Goal: Transaction & Acquisition: Purchase product/service

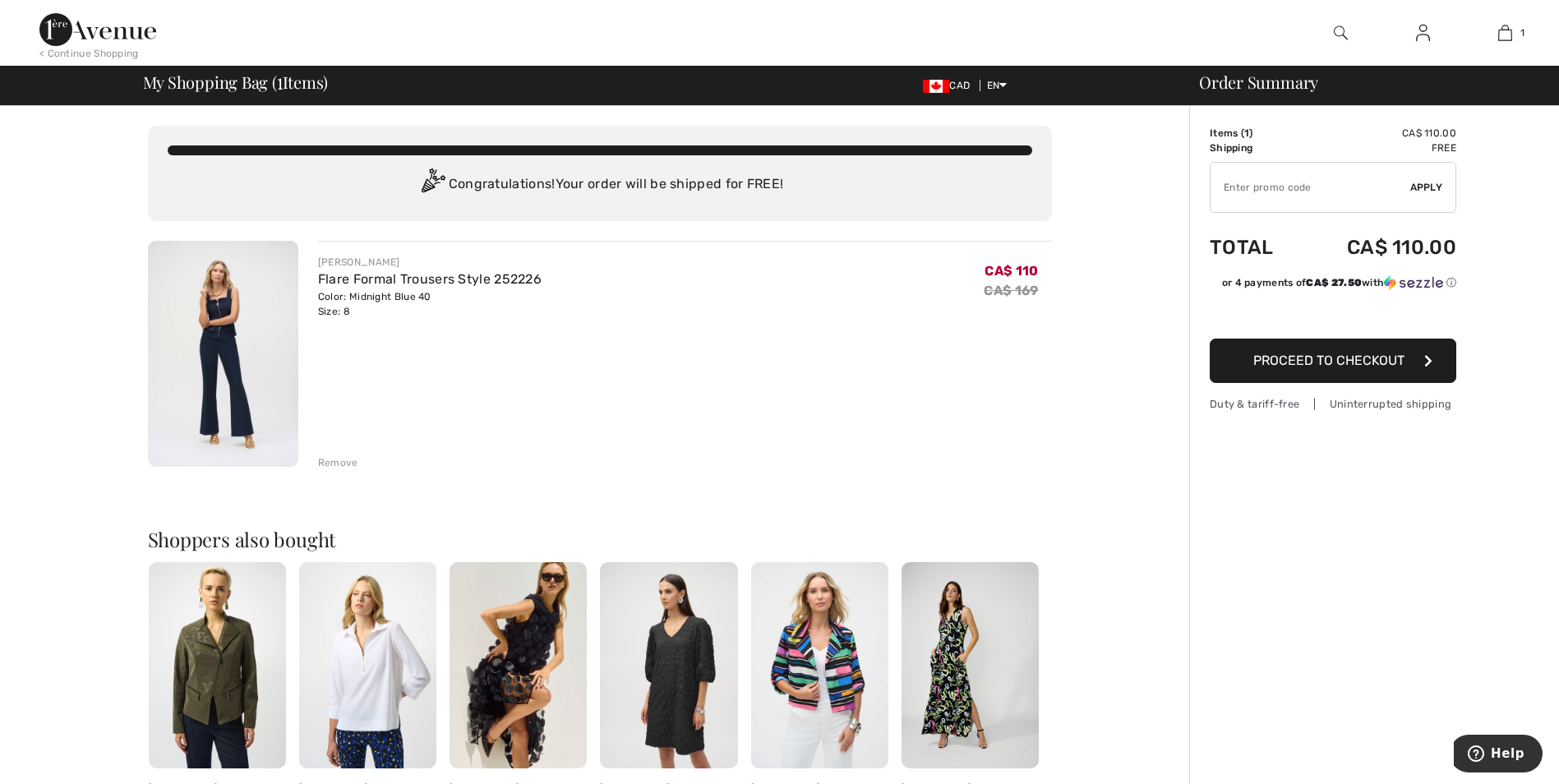
type input "NEW15"
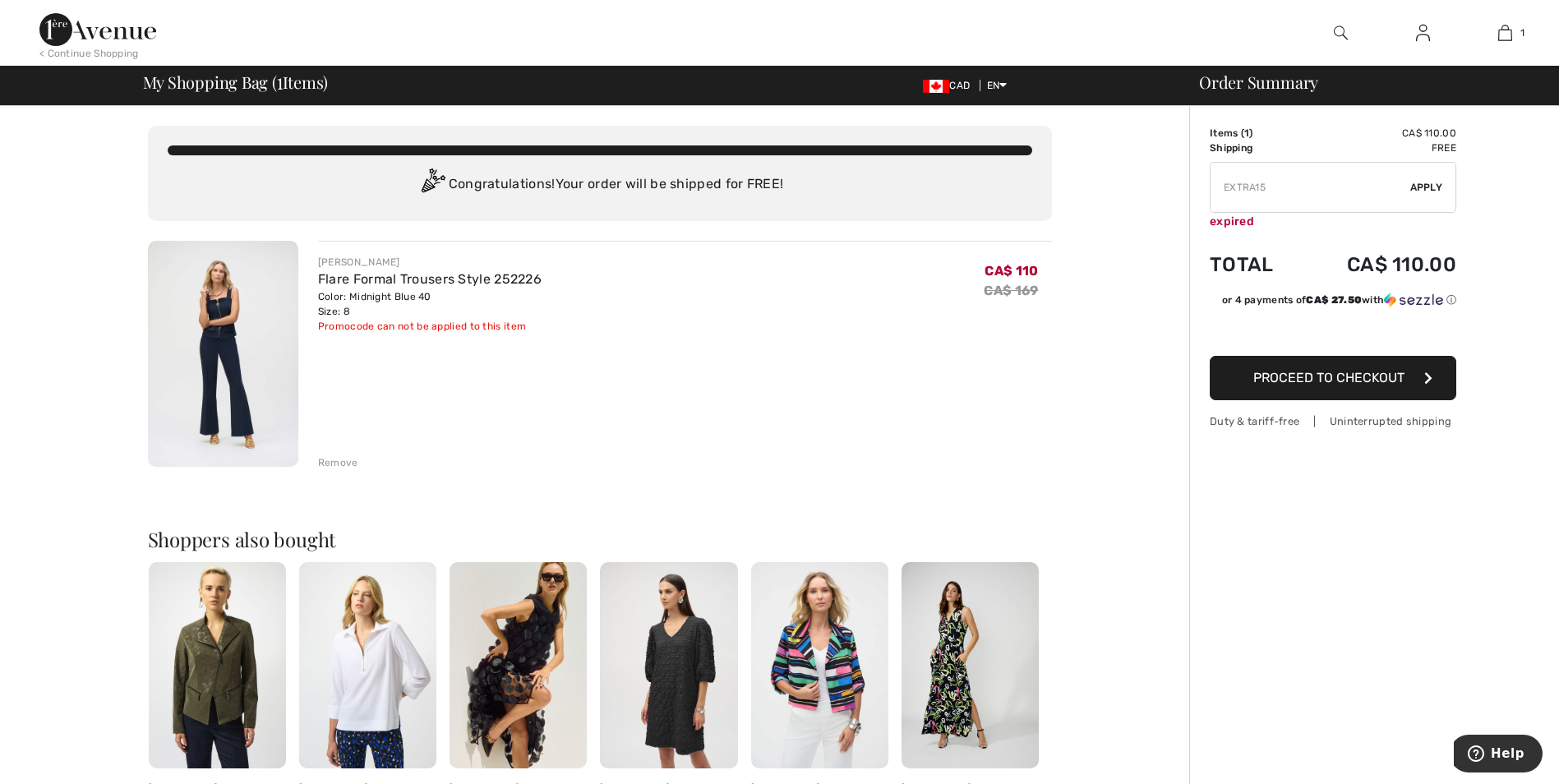
type input "FREEXPRESS"
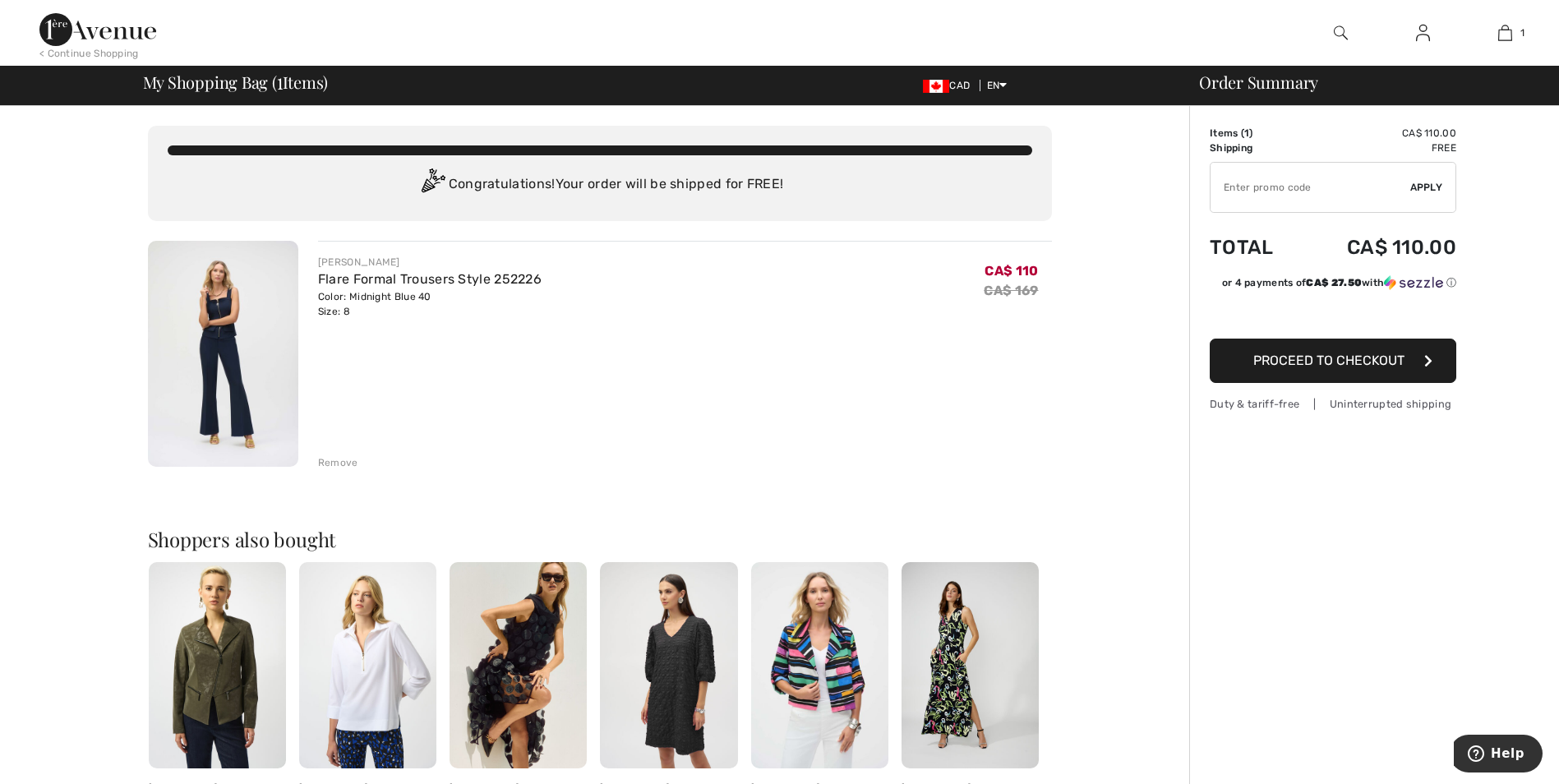
type input "NEW10"
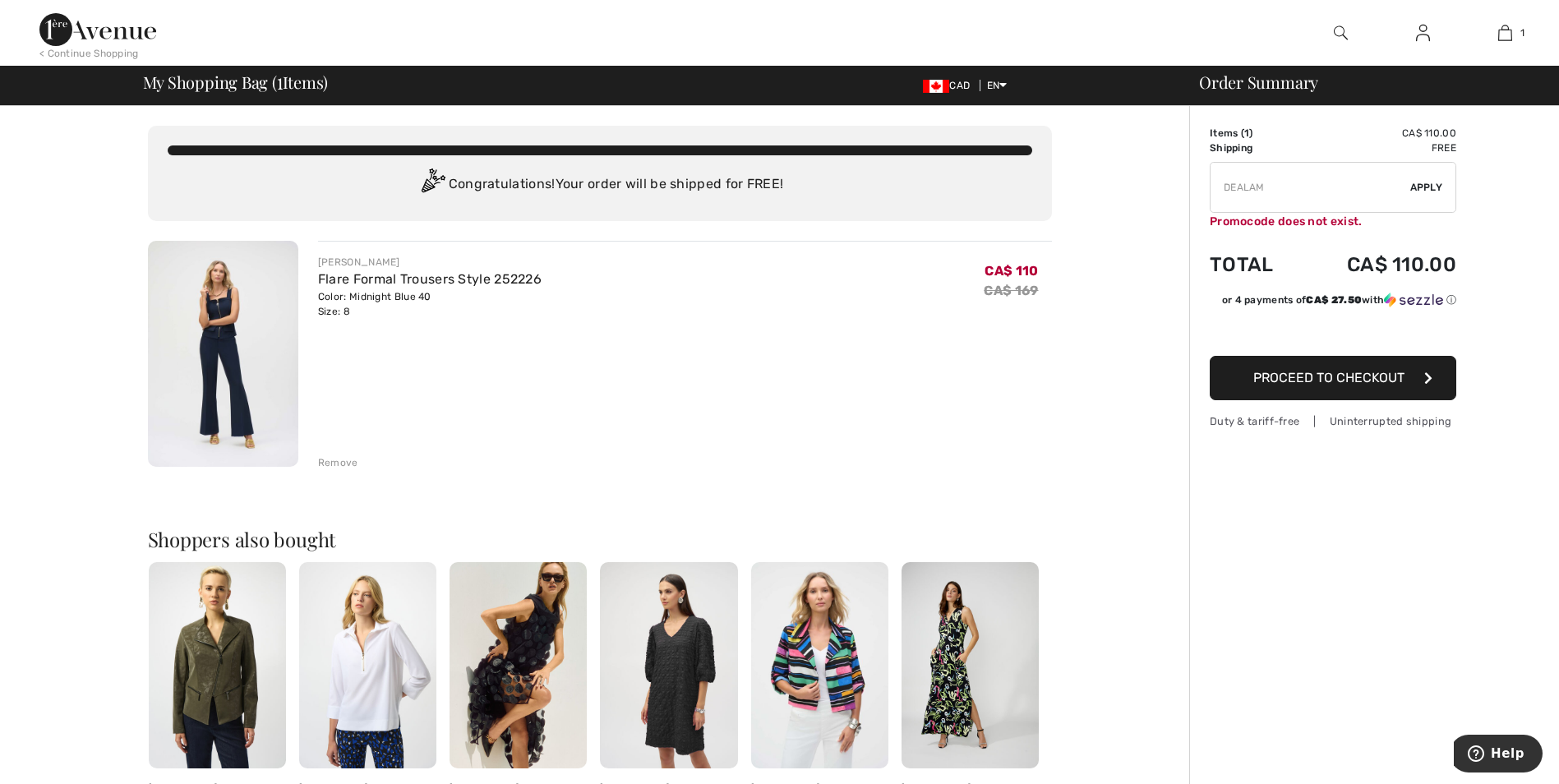
type input "FLASH15"
type input "NEW15"
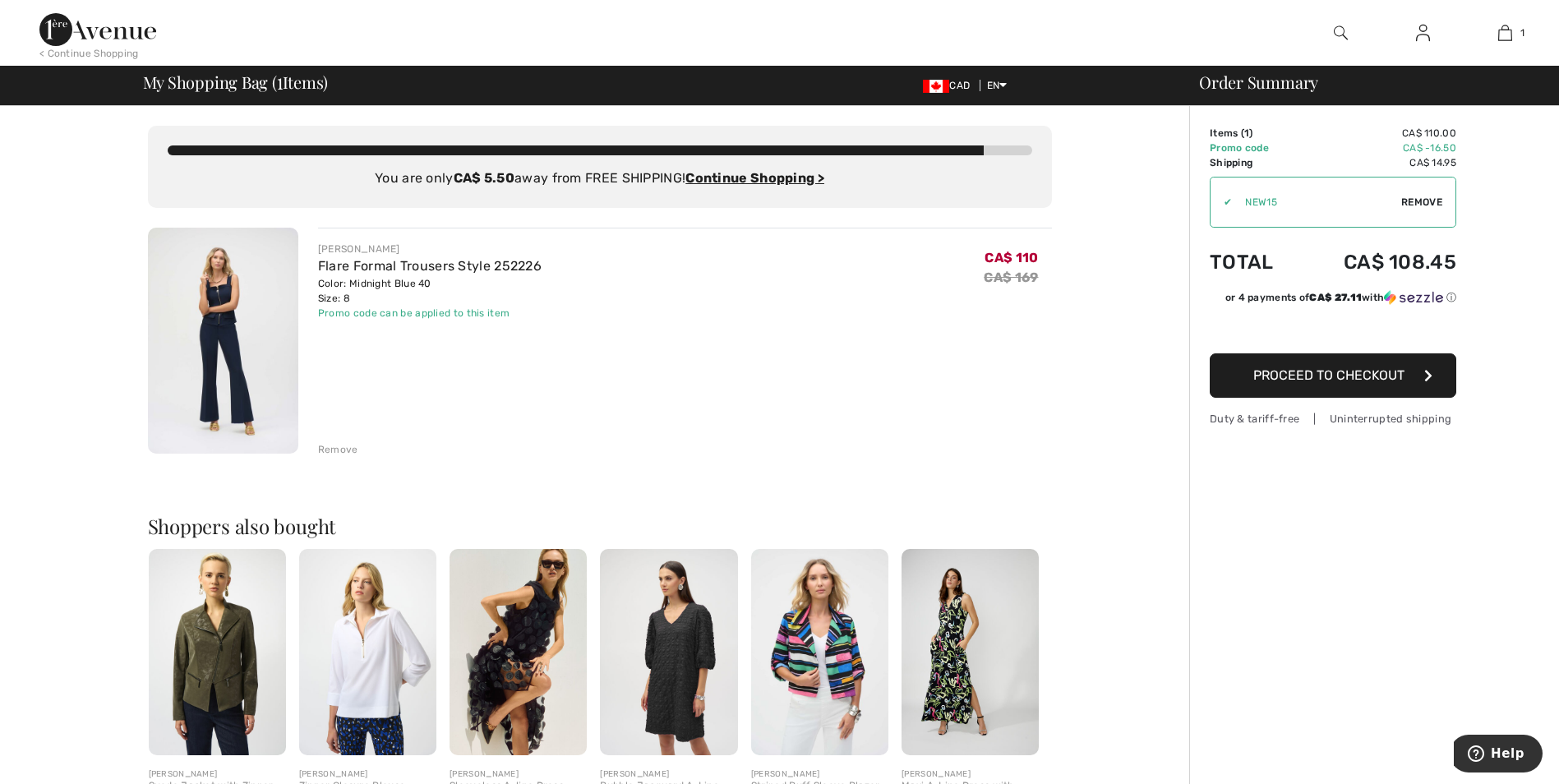
click at [1424, 37] on img at bounding box center [1424, 32] width 14 height 20
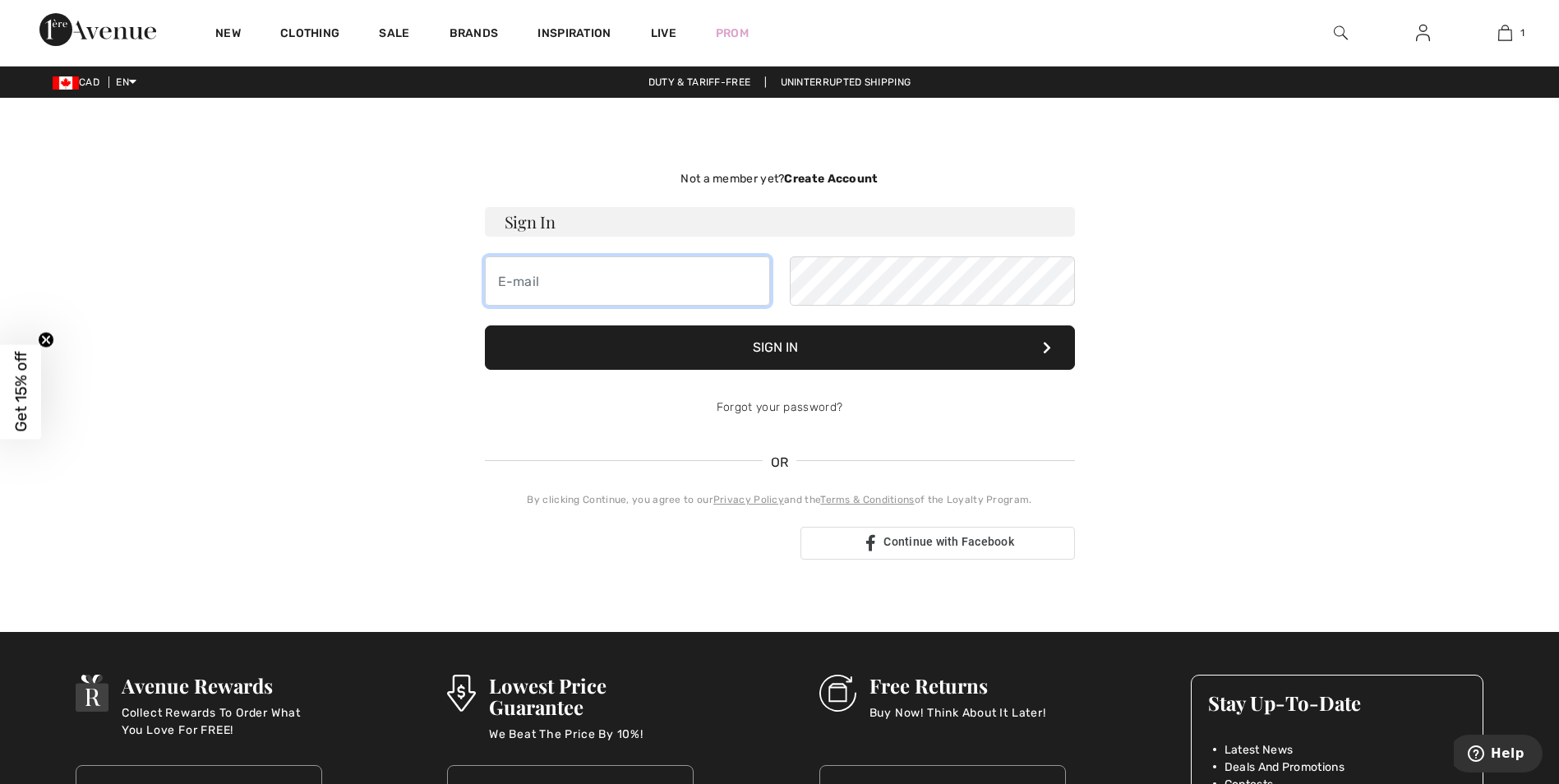
click at [552, 291] on input "email" at bounding box center [628, 281] width 285 height 49
type input "dlcossins@hotmail.ca"
click at [797, 347] on button "Sign In" at bounding box center [780, 347] width 590 height 44
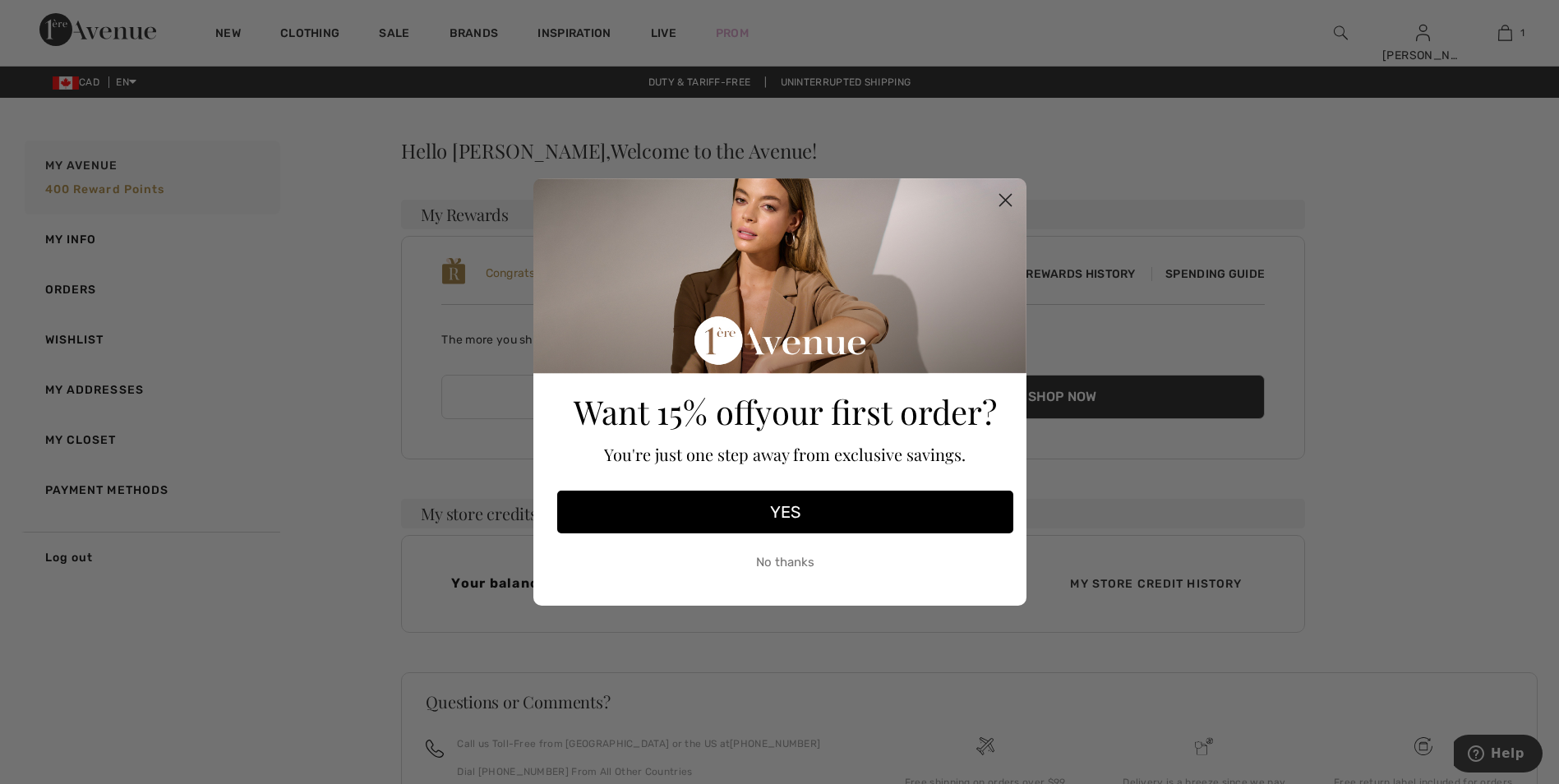
click at [1010, 198] on circle "Close dialog" at bounding box center [1005, 200] width 27 height 27
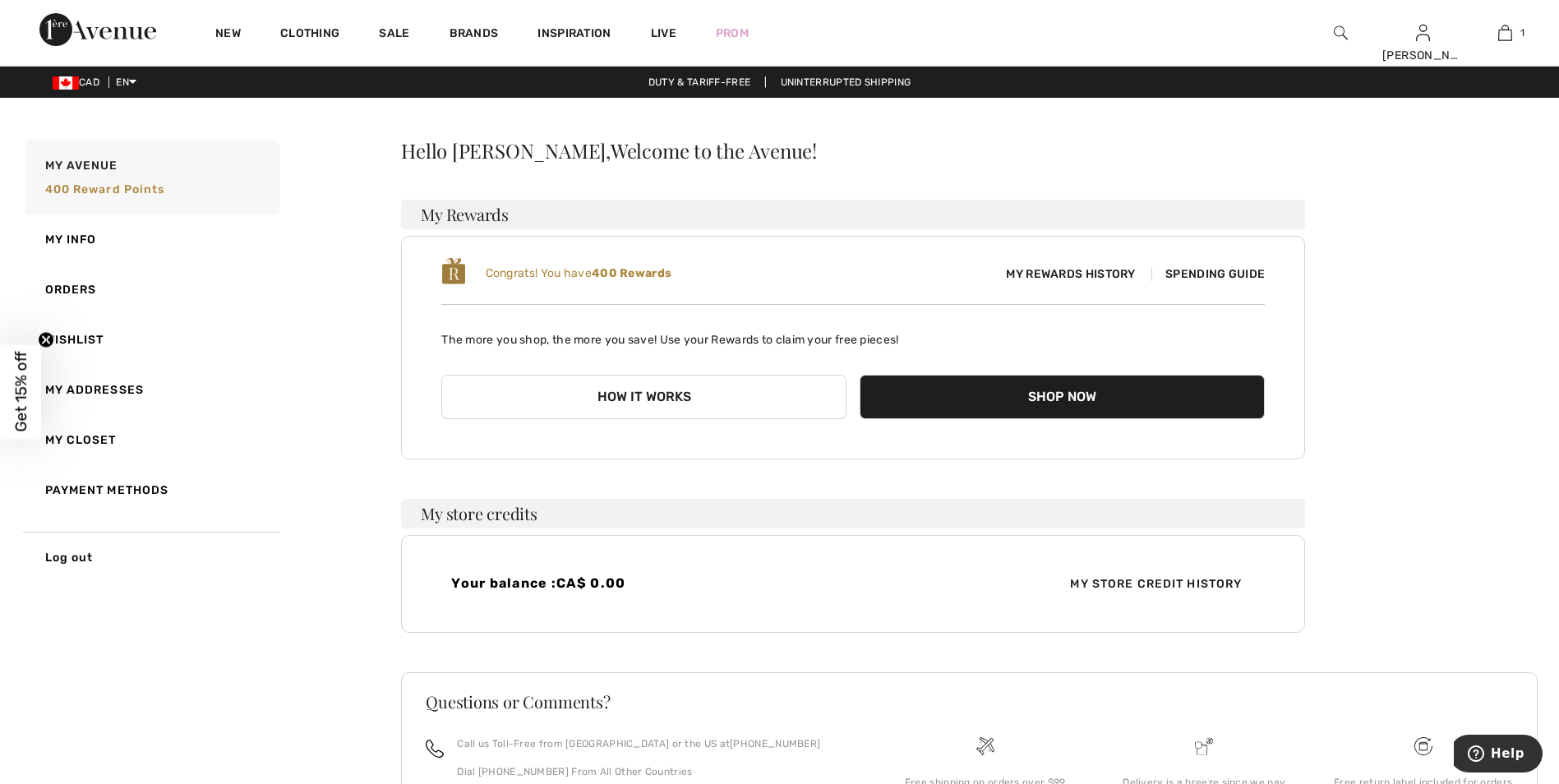
click at [1198, 273] on span "Spending Guide" at bounding box center [1209, 273] width 114 height 14
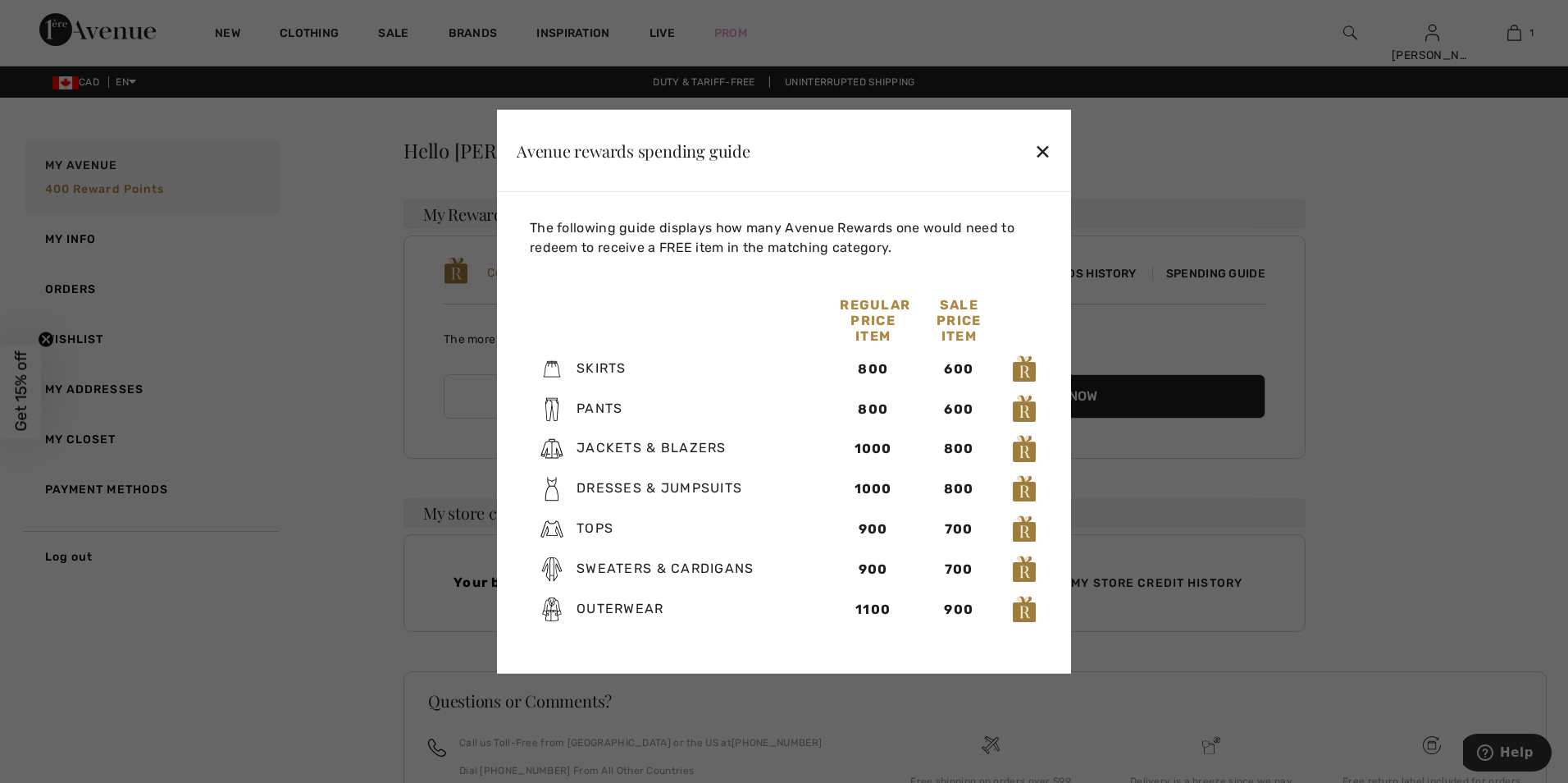
click at [1042, 150] on div "✕" at bounding box center [1043, 150] width 18 height 34
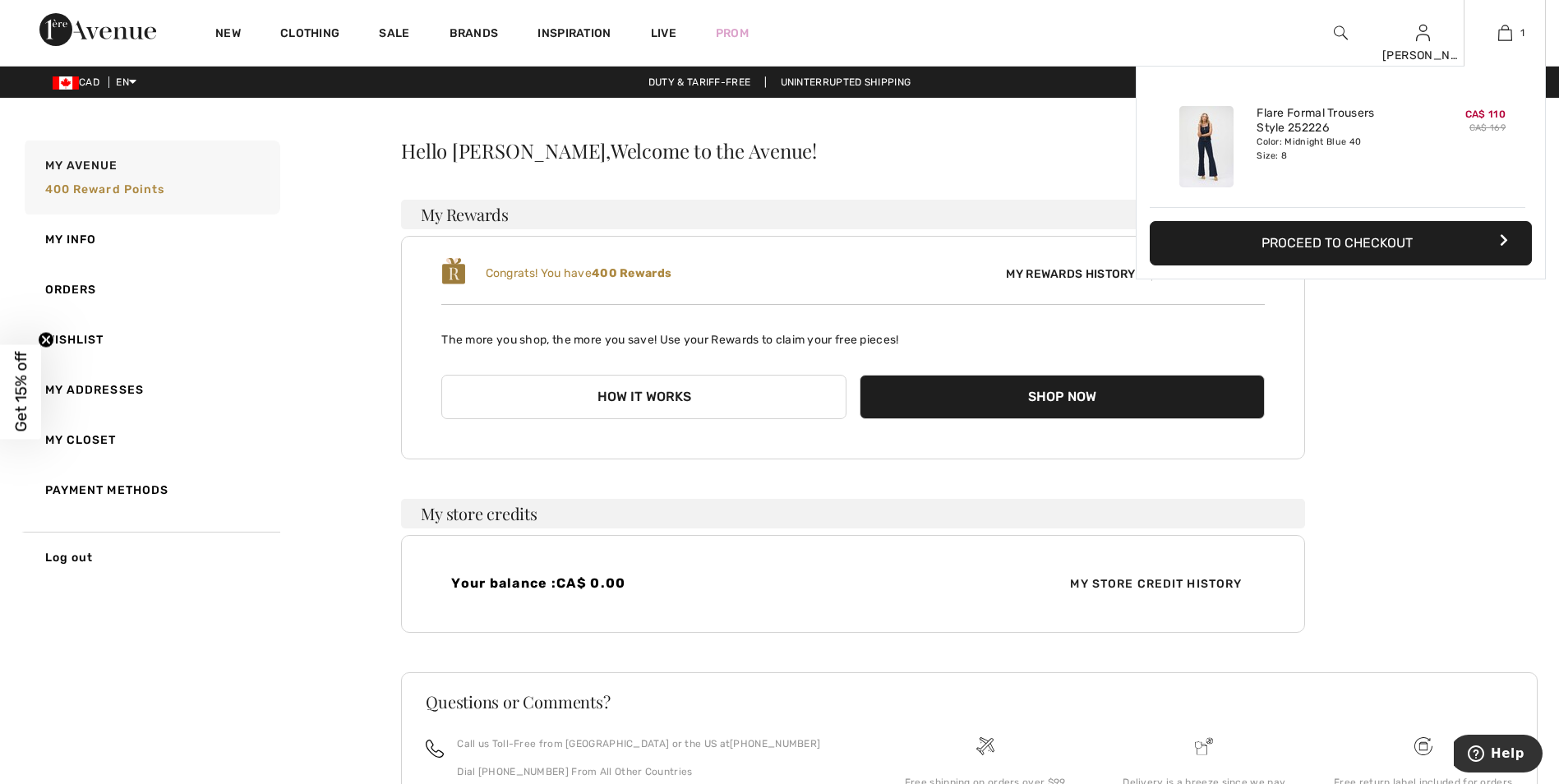
click at [1386, 247] on button "Proceed to Checkout" at bounding box center [1341, 243] width 382 height 44
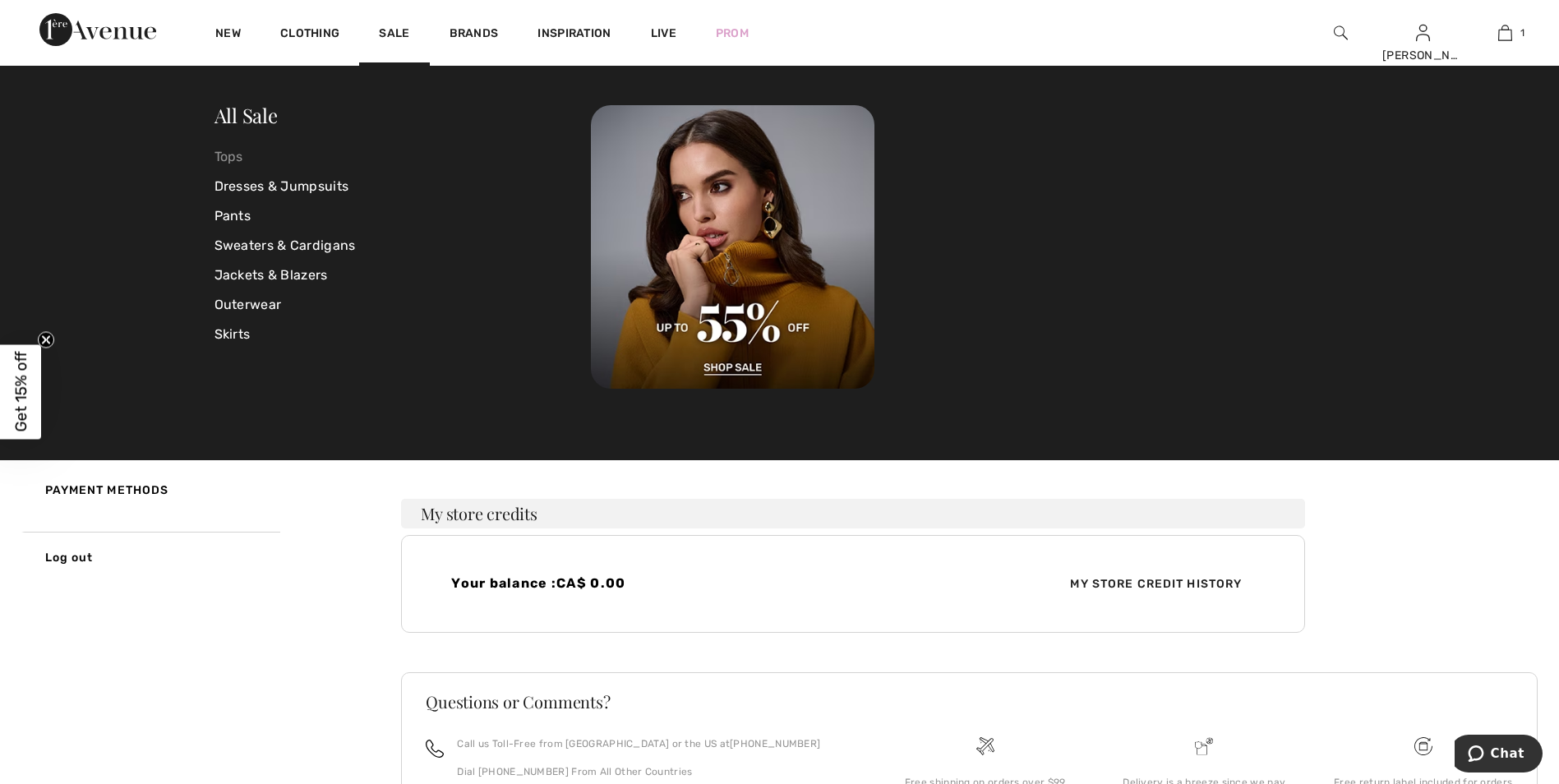
click at [226, 160] on link "Tops" at bounding box center [403, 157] width 377 height 29
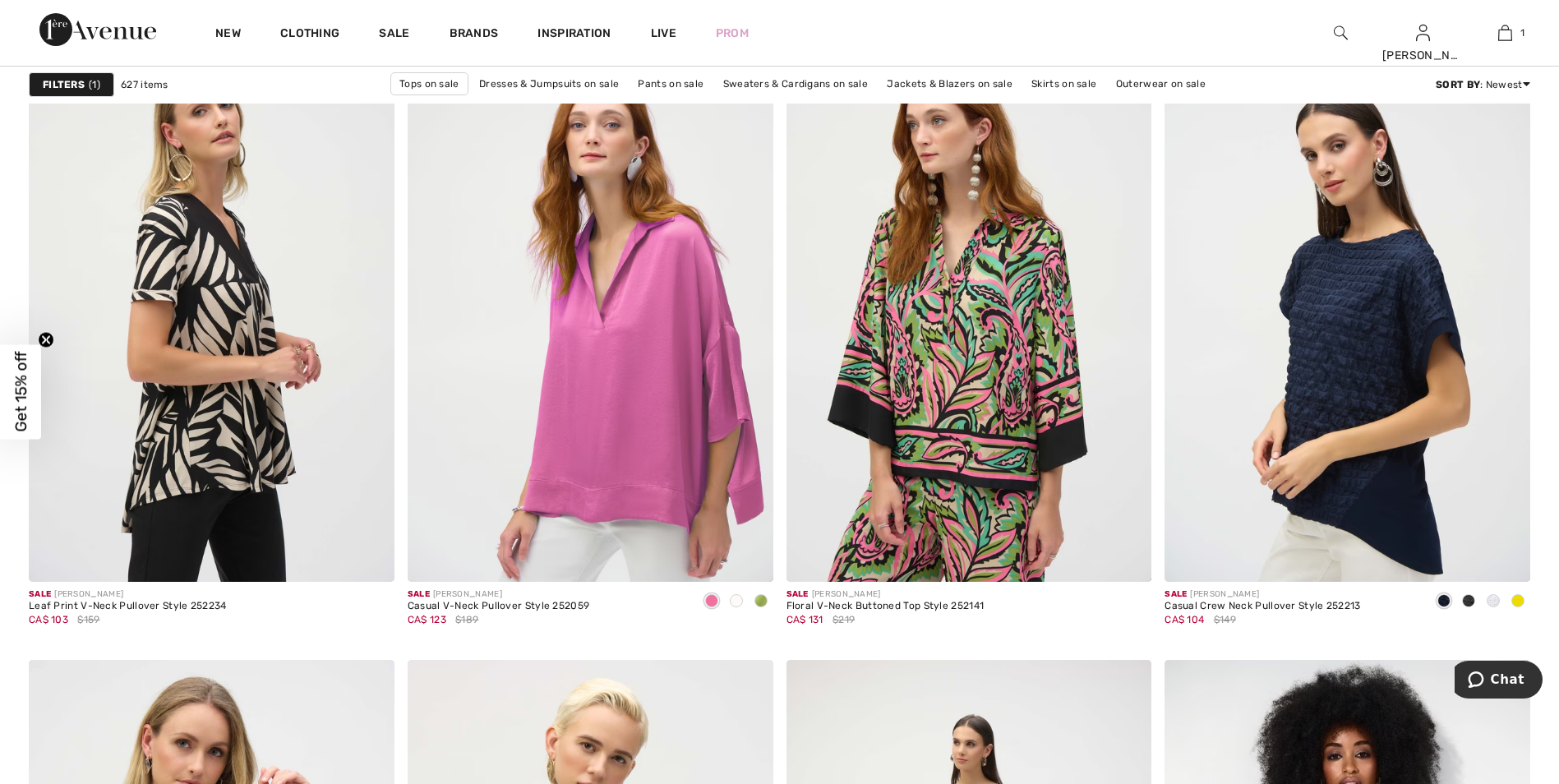
scroll to position [7888, 0]
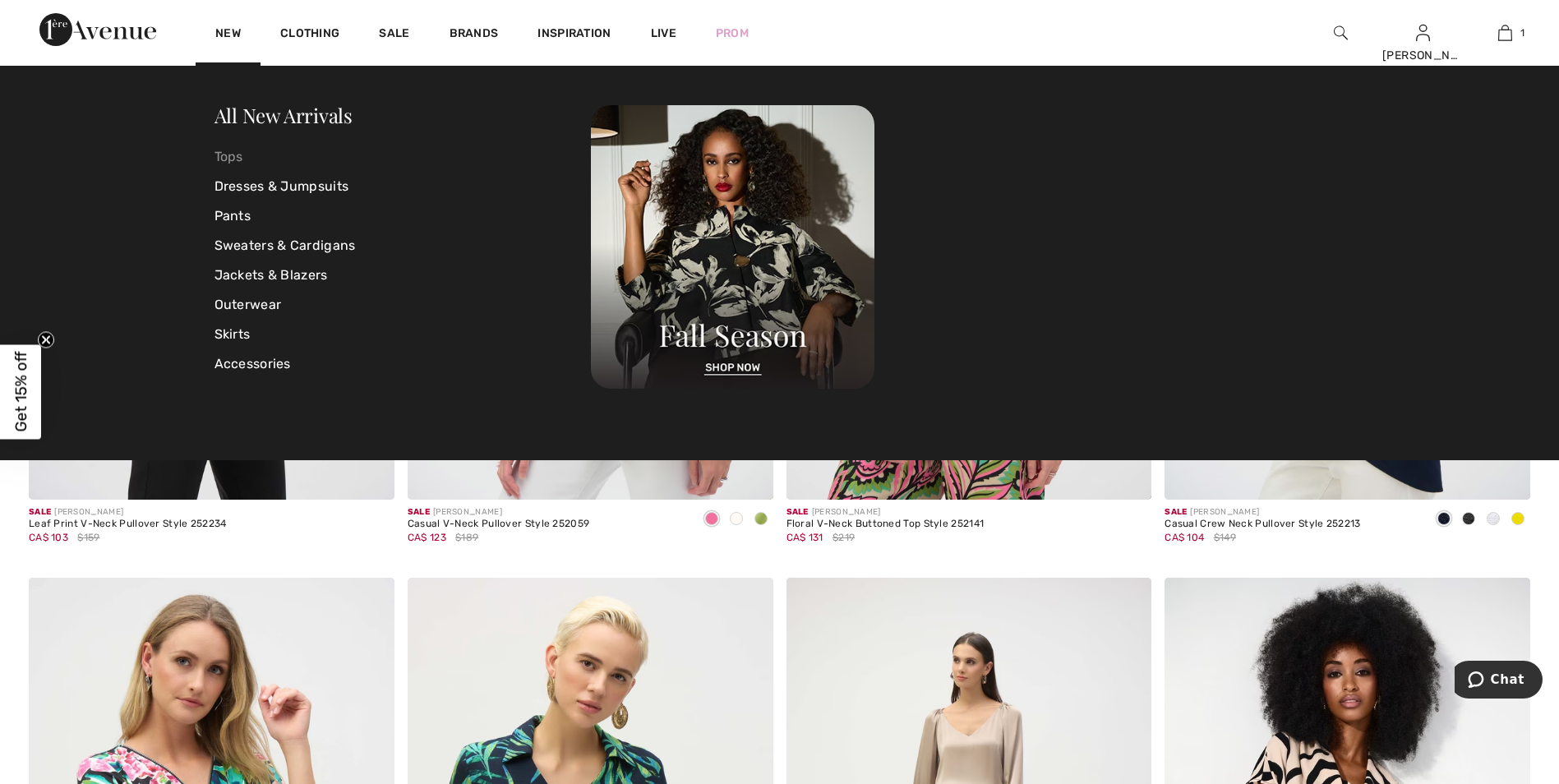
click at [231, 159] on link "Tops" at bounding box center [403, 157] width 377 height 29
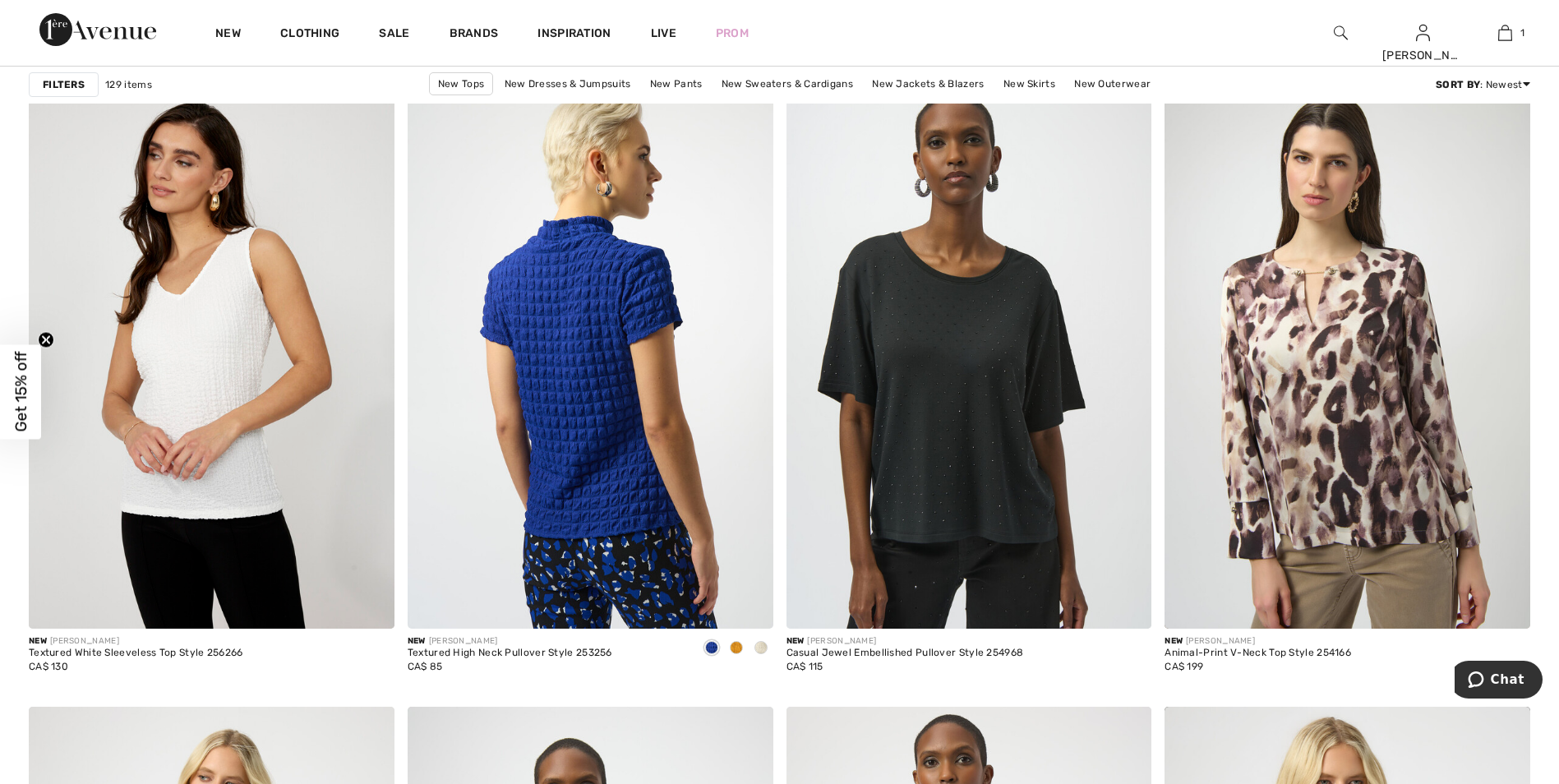
scroll to position [2958, 0]
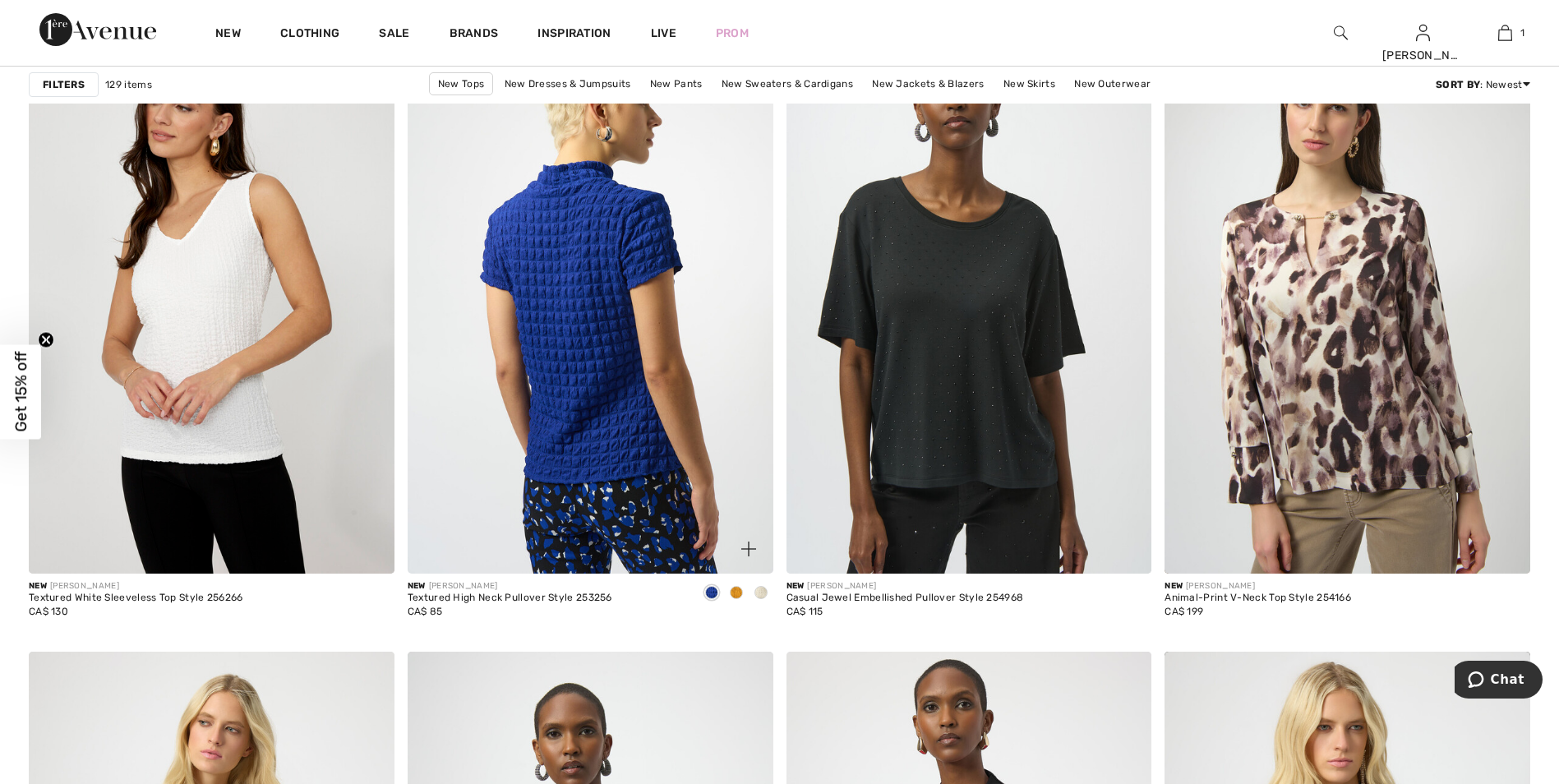
click at [613, 347] on img at bounding box center [590, 299] width 366 height 548
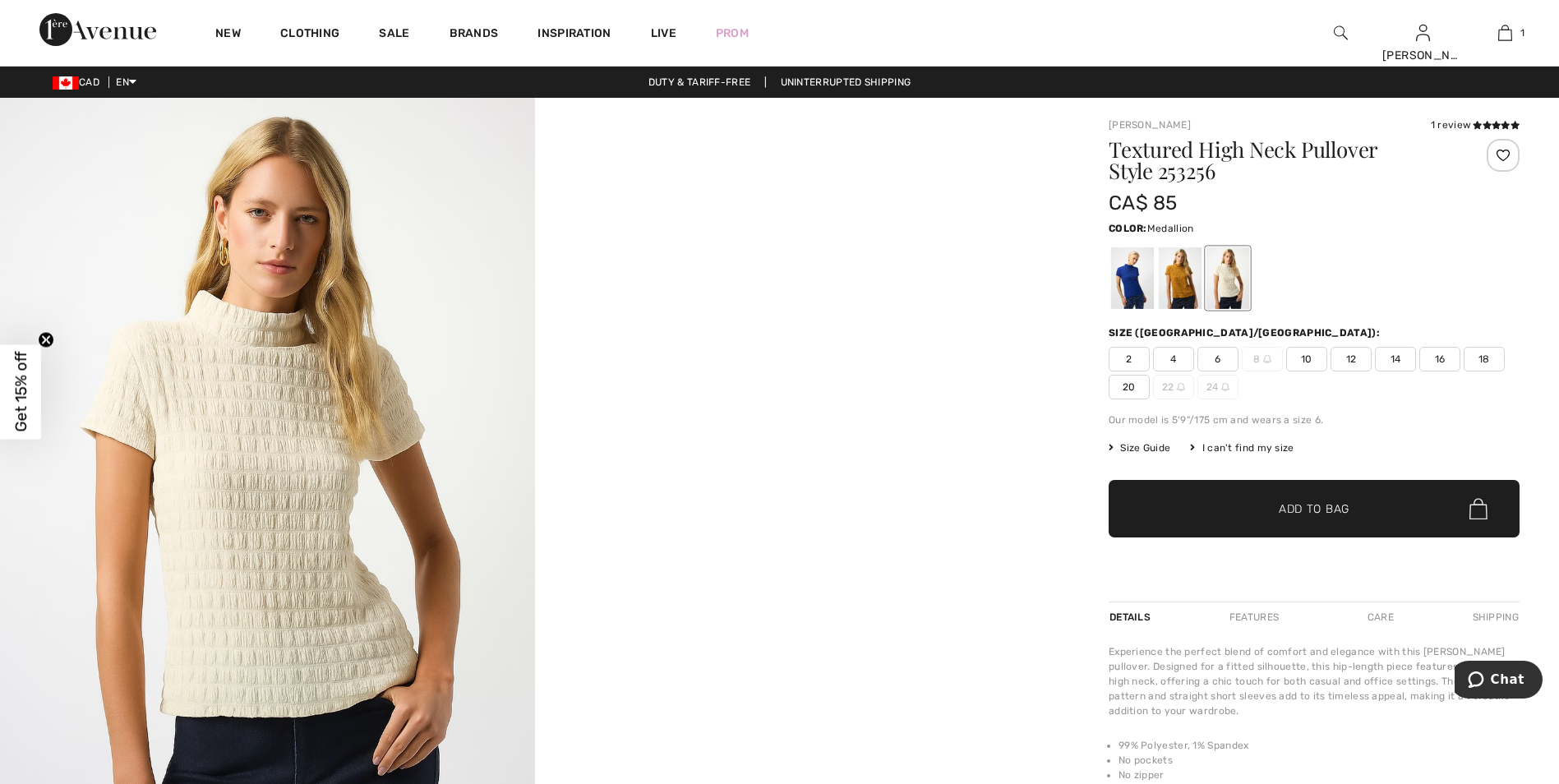
drag, startPoint x: 0, startPoint y: 0, endPoint x: 1188, endPoint y: 295, distance: 1224.1
click at [1188, 295] on div at bounding box center [1181, 277] width 43 height 62
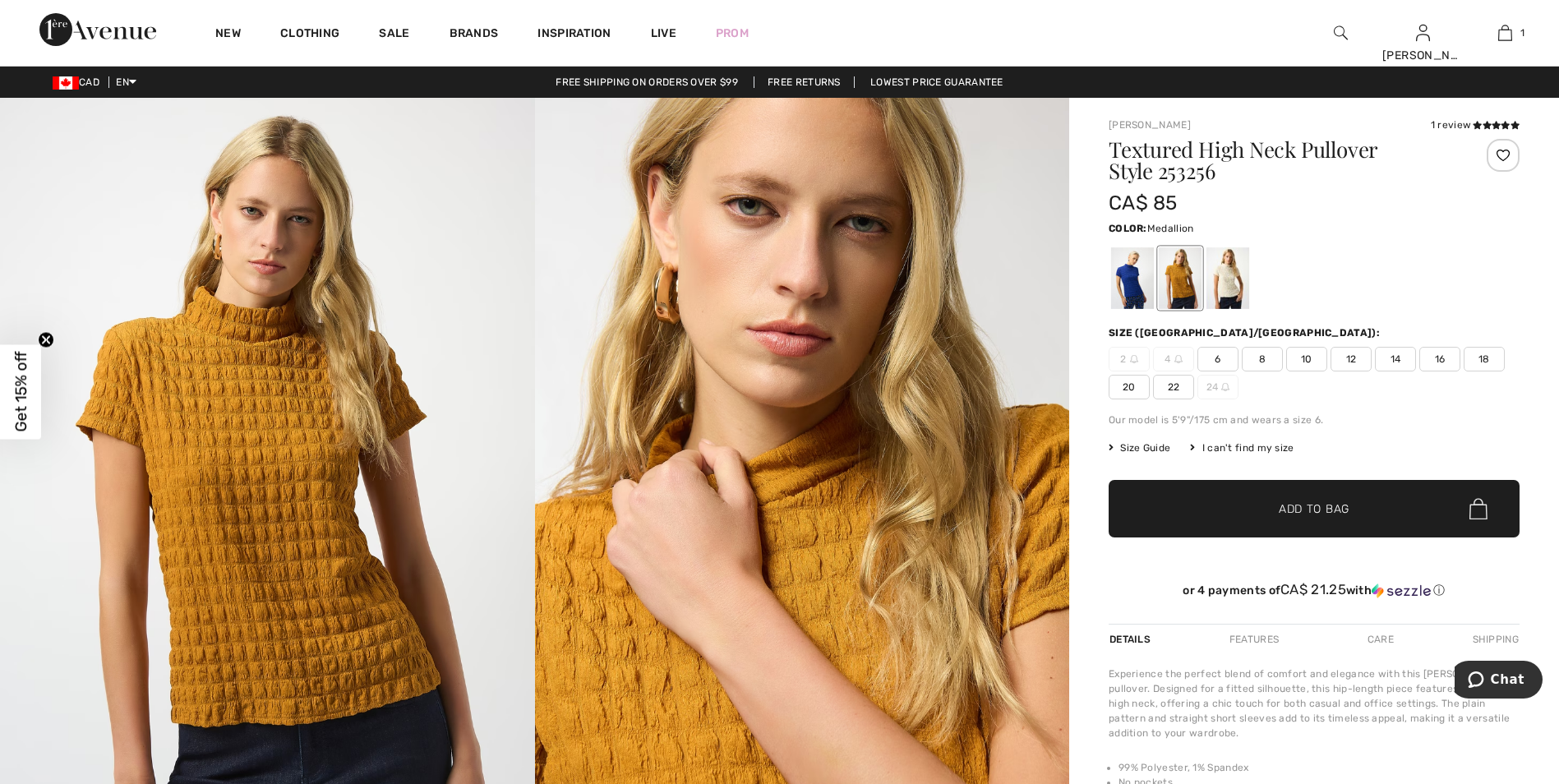
click at [1265, 361] on span "8" at bounding box center [1263, 359] width 41 height 24
click at [1302, 510] on span "Add to Bag" at bounding box center [1315, 510] width 71 height 18
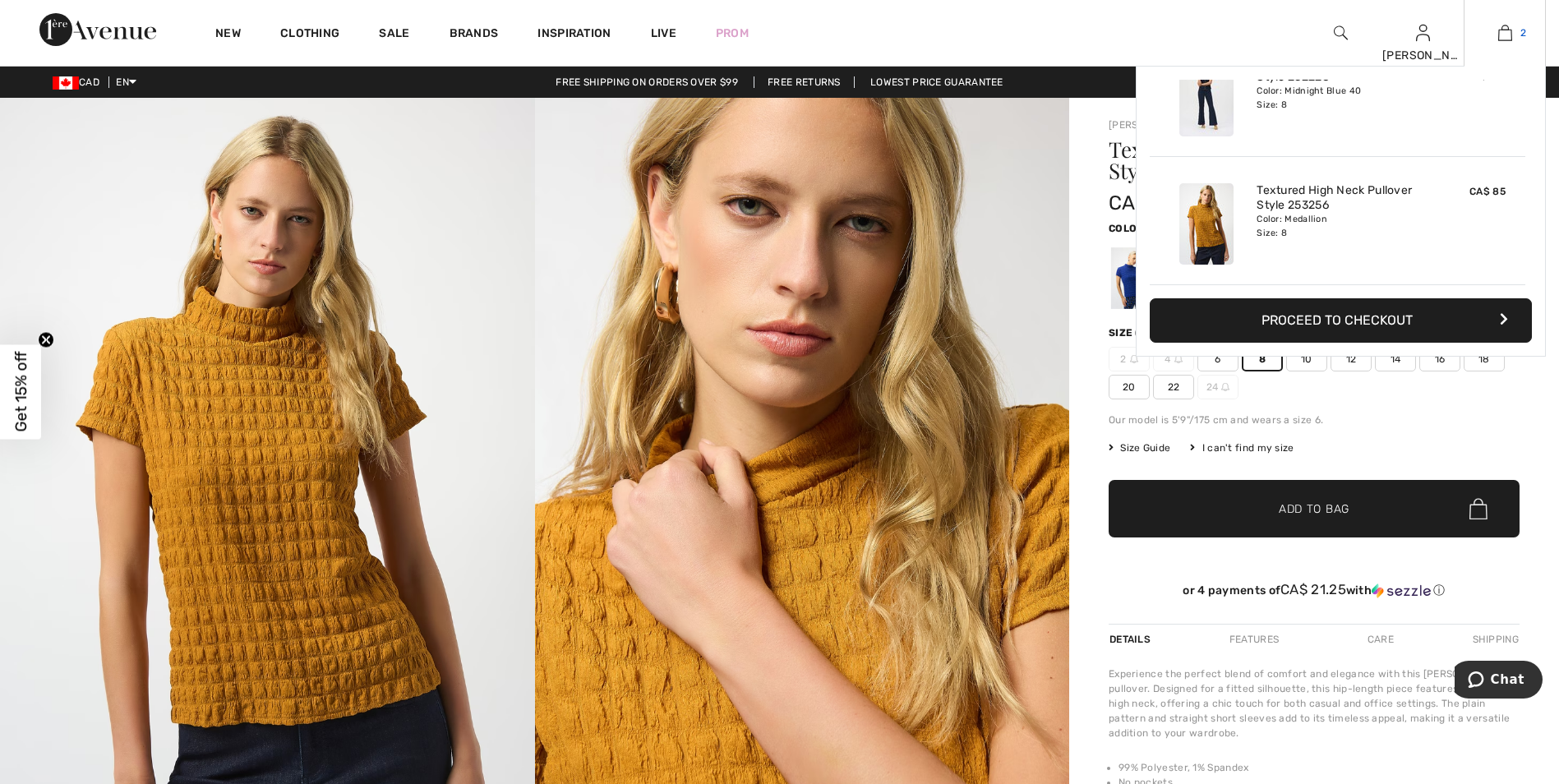
click at [1508, 35] on img at bounding box center [1505, 32] width 14 height 20
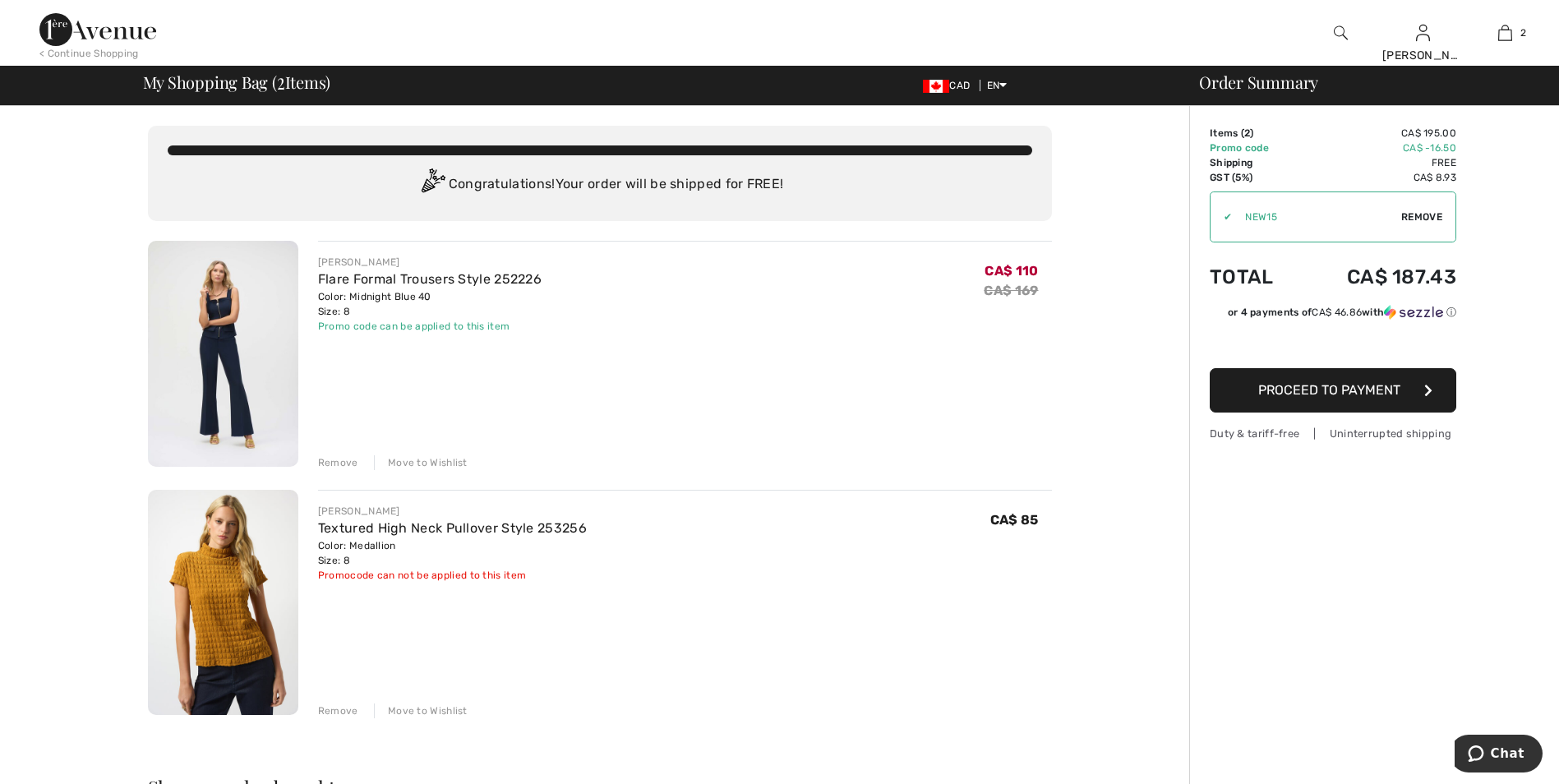
click at [343, 711] on div "Remove" at bounding box center [337, 710] width 40 height 15
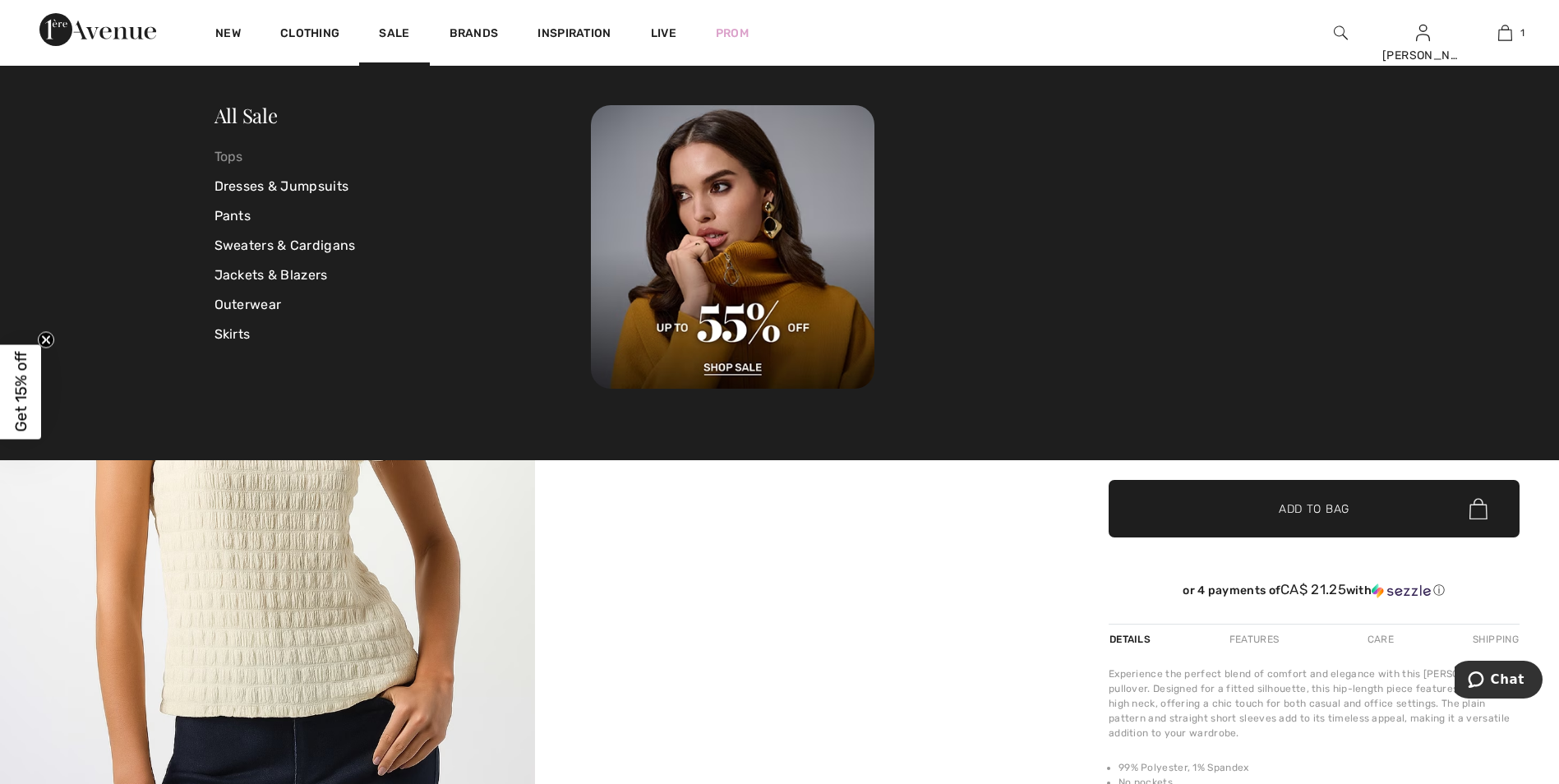
click at [237, 157] on link "Tops" at bounding box center [403, 157] width 377 height 29
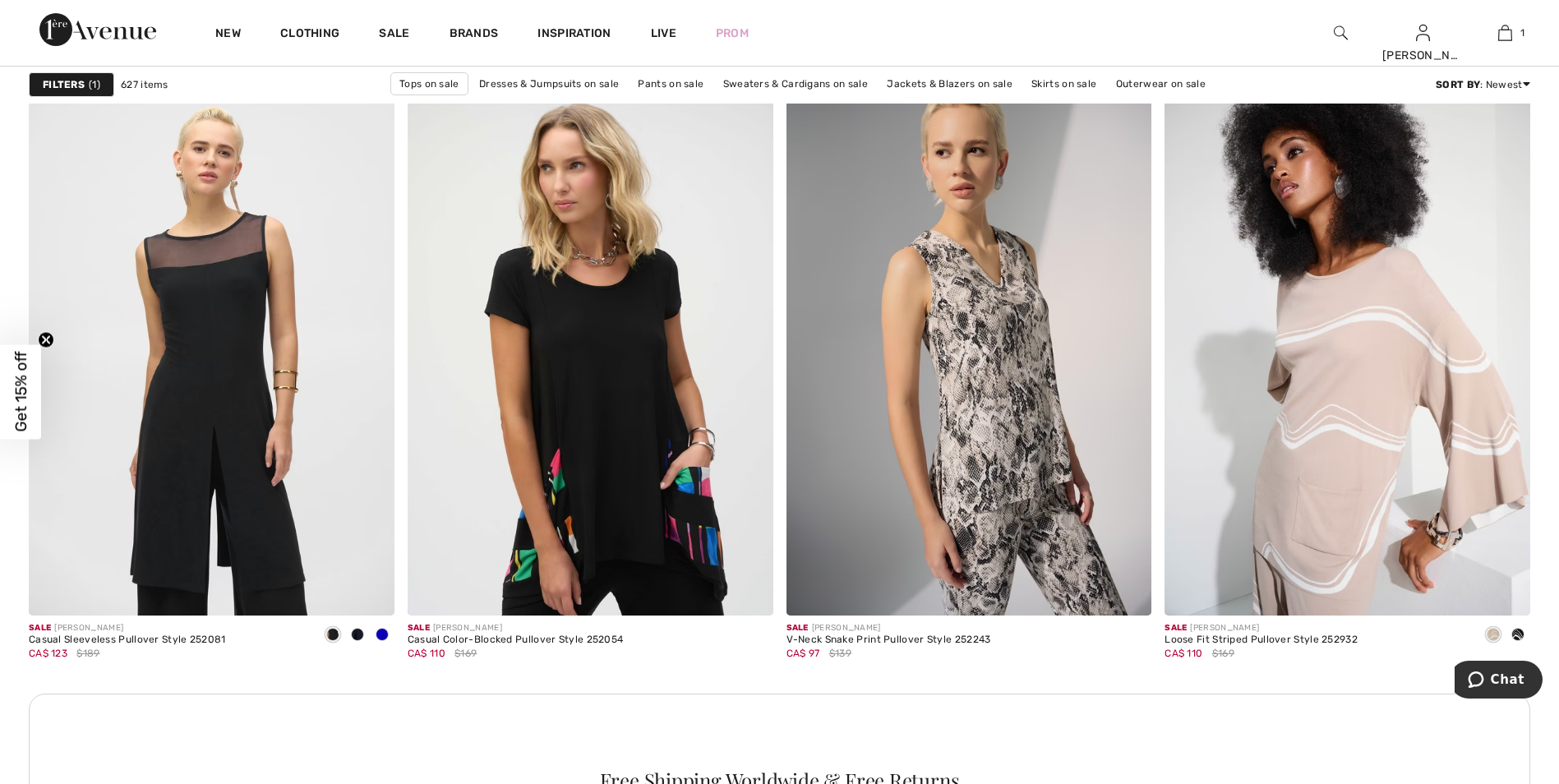
scroll to position [6902, 0]
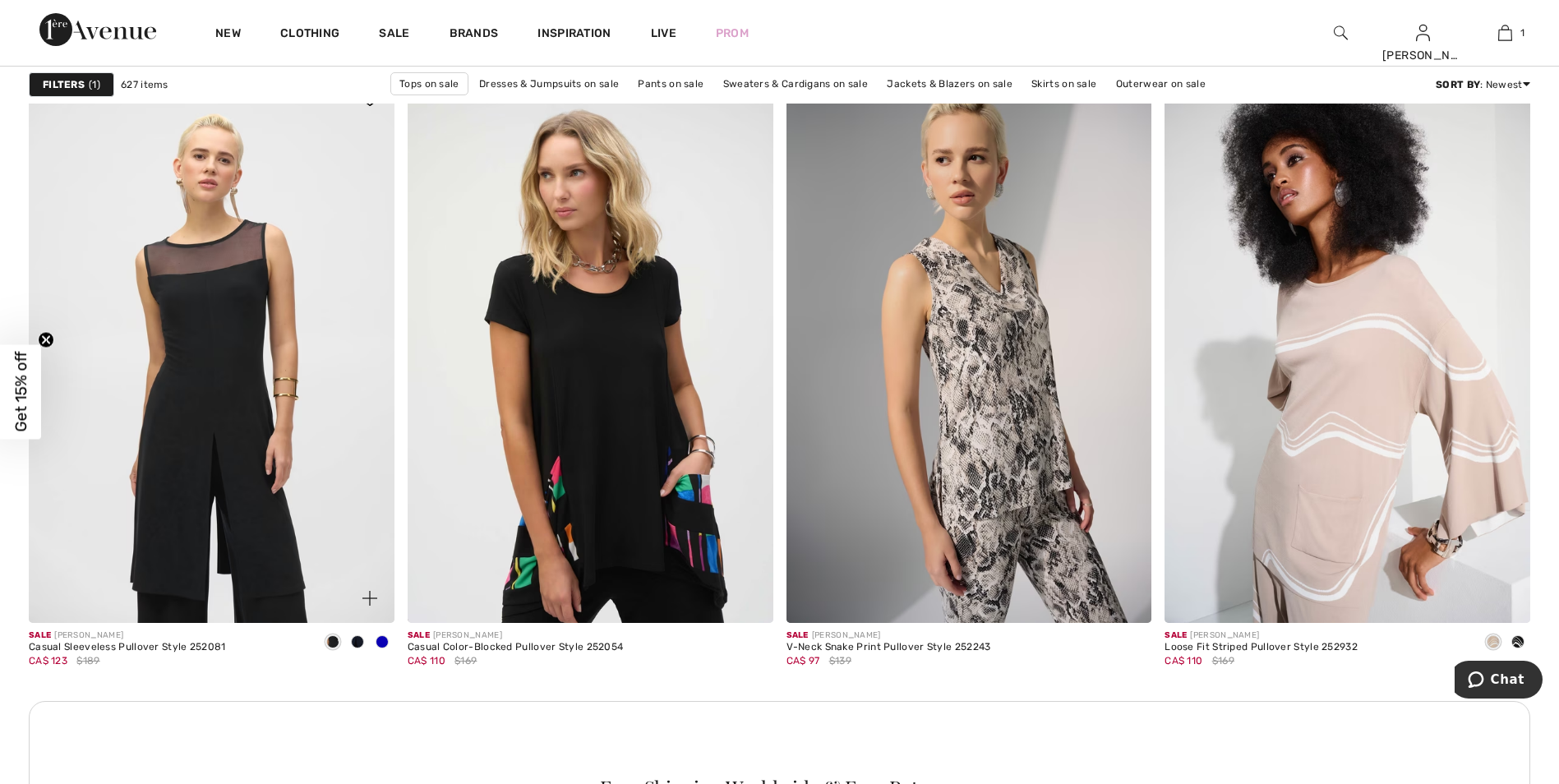
click at [385, 639] on span at bounding box center [381, 641] width 13 height 13
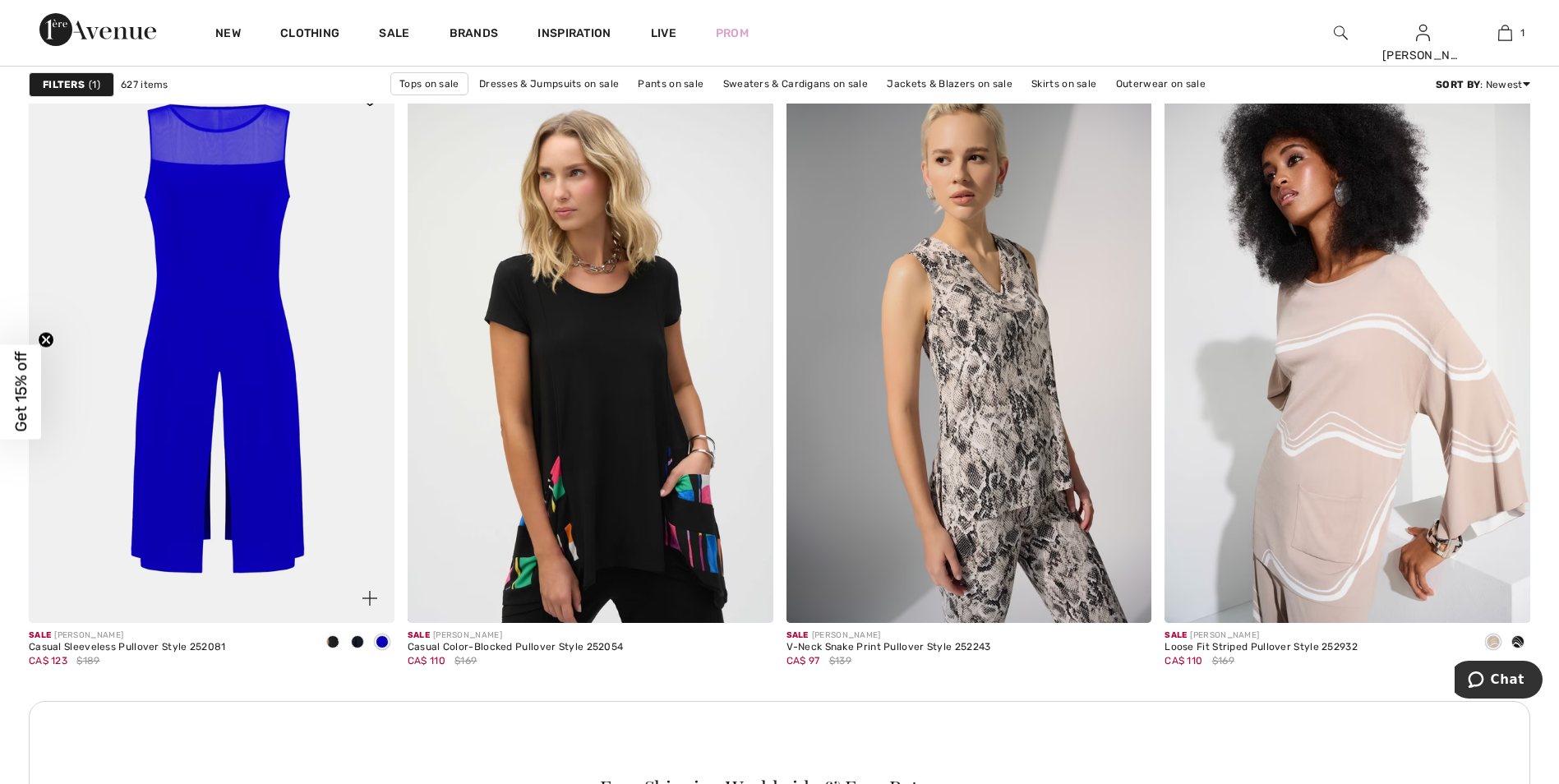
click at [360, 642] on span at bounding box center [357, 641] width 13 height 13
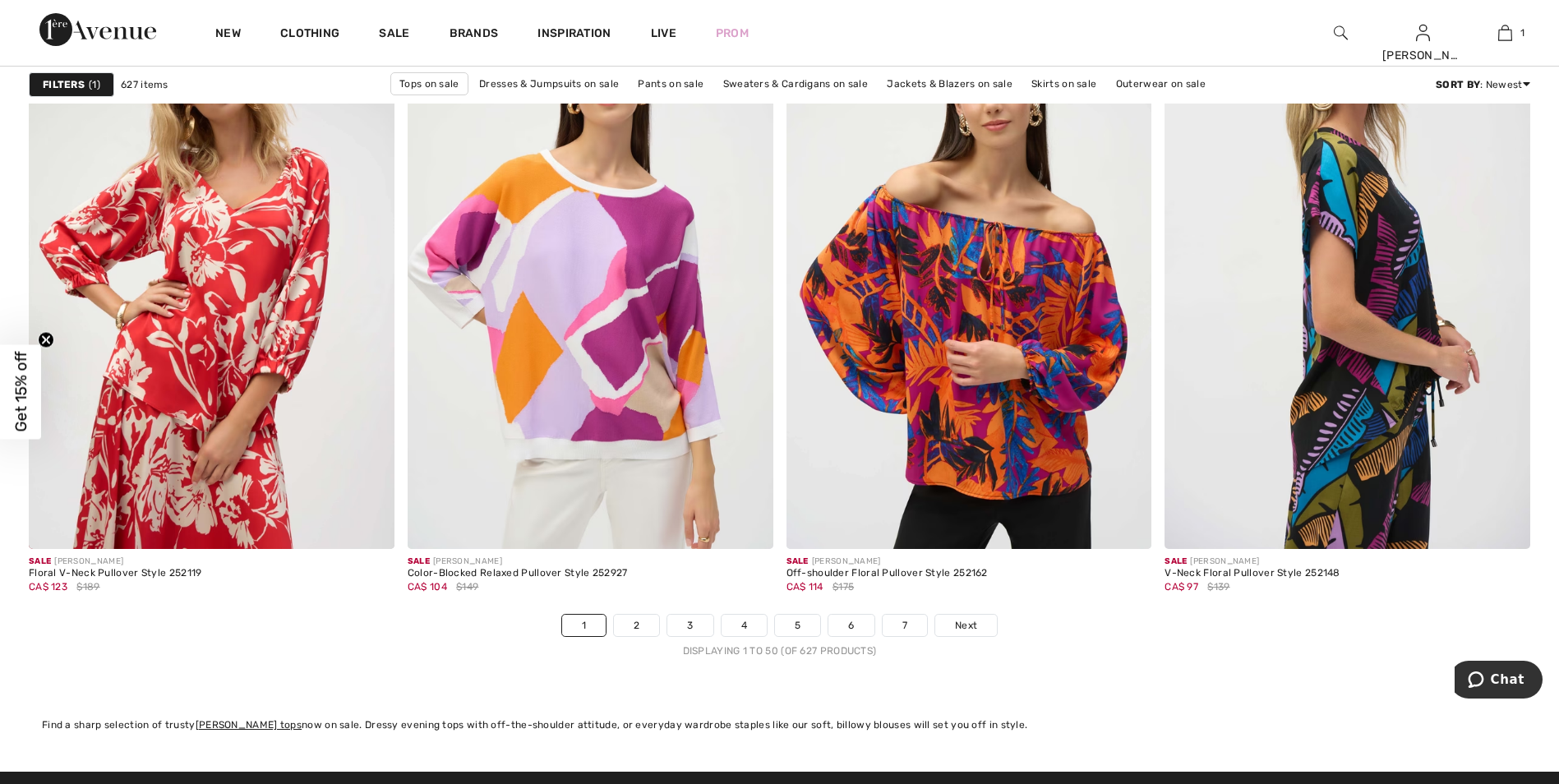
scroll to position [9121, 0]
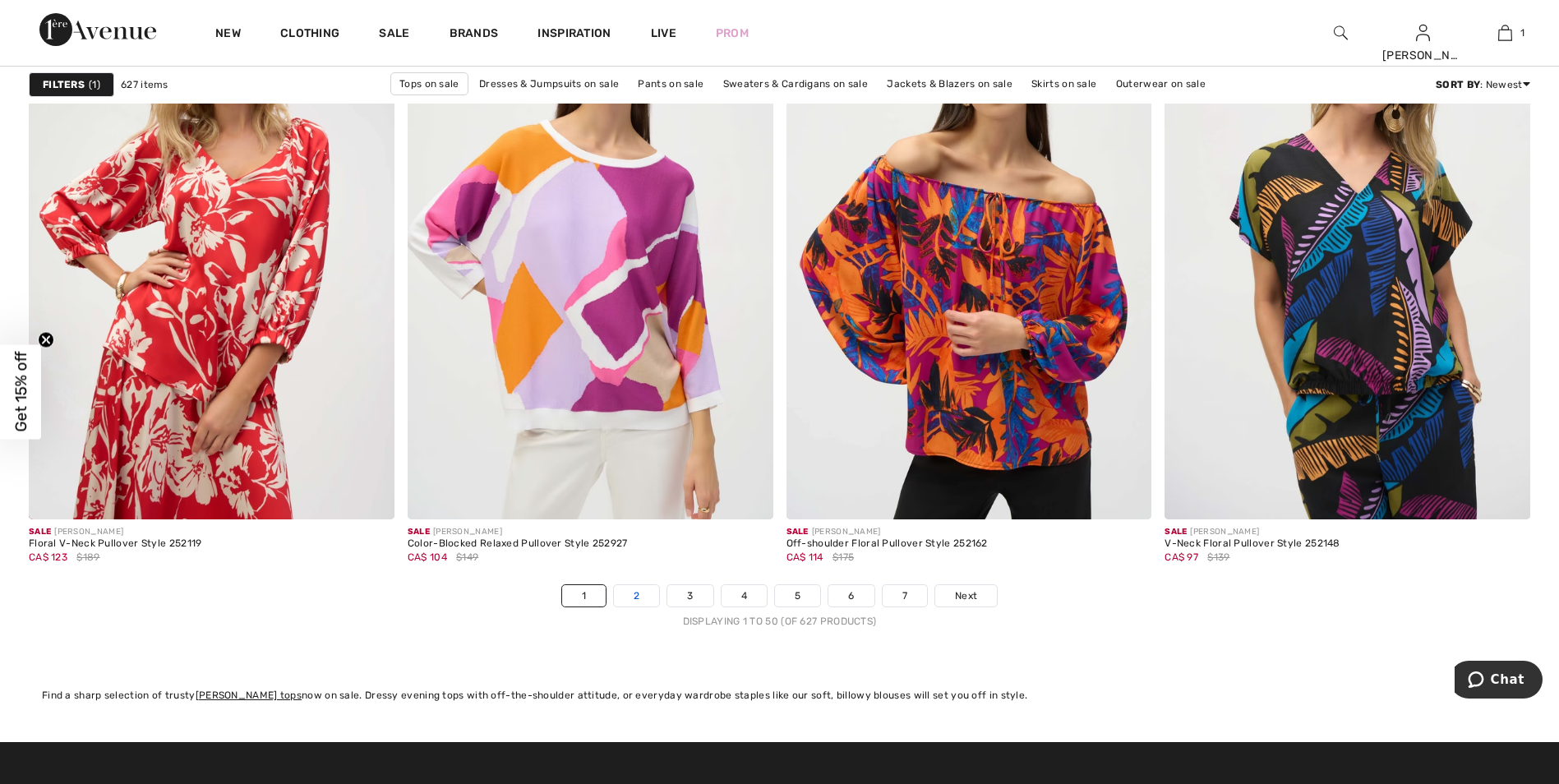
click at [639, 598] on link "2" at bounding box center [636, 596] width 45 height 22
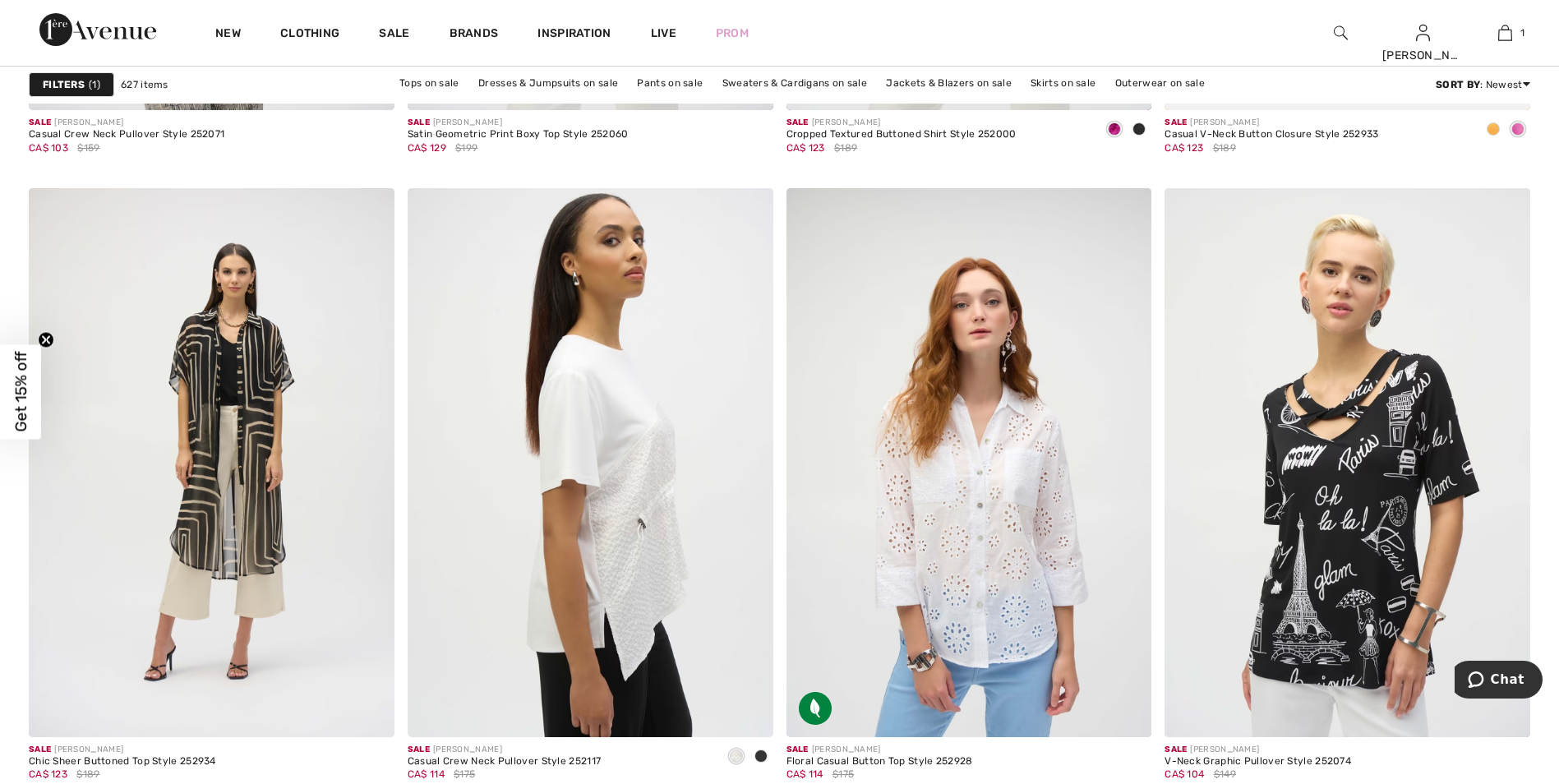
scroll to position [1972, 0]
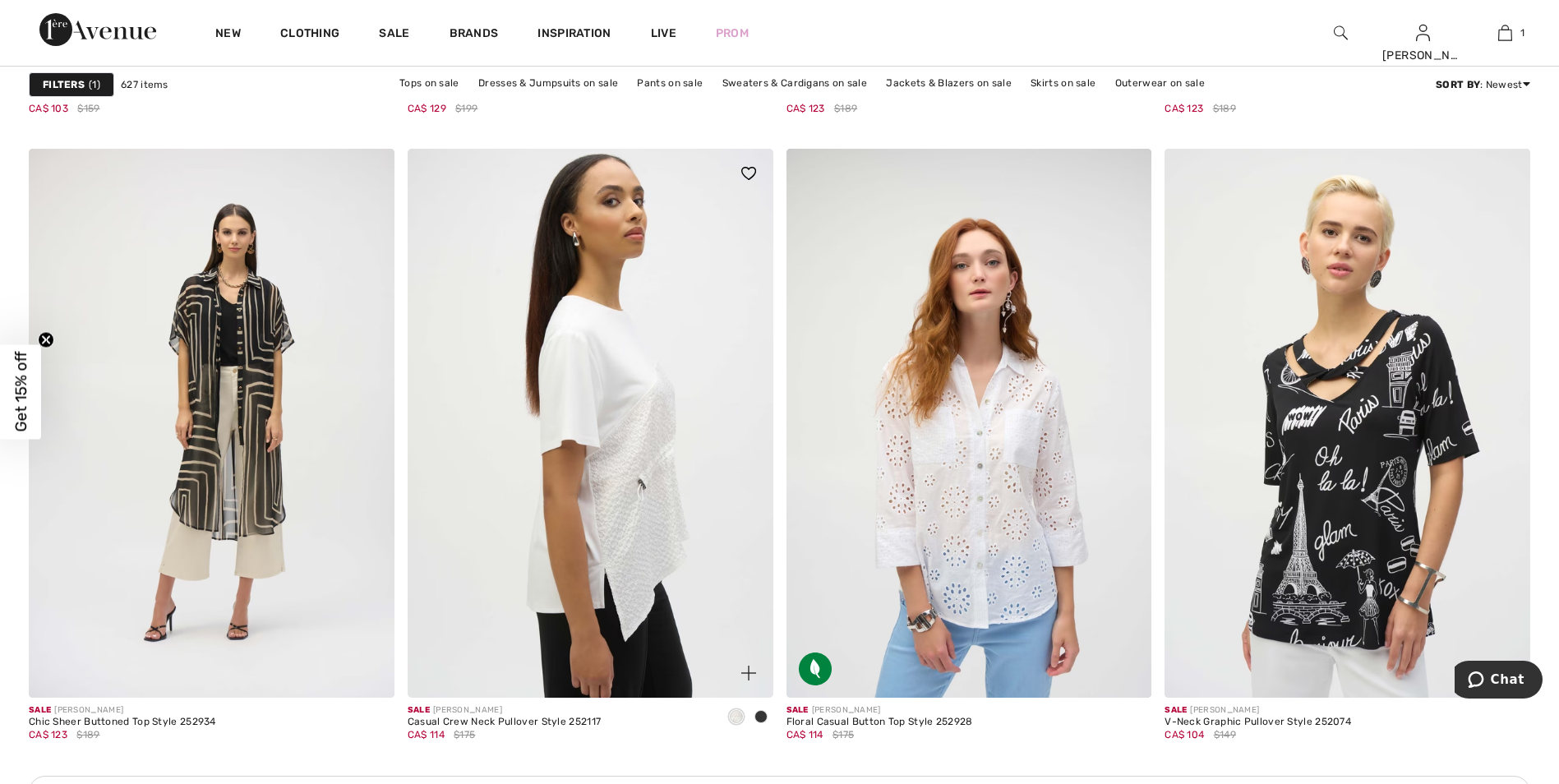
click at [641, 536] on img at bounding box center [590, 422] width 366 height 548
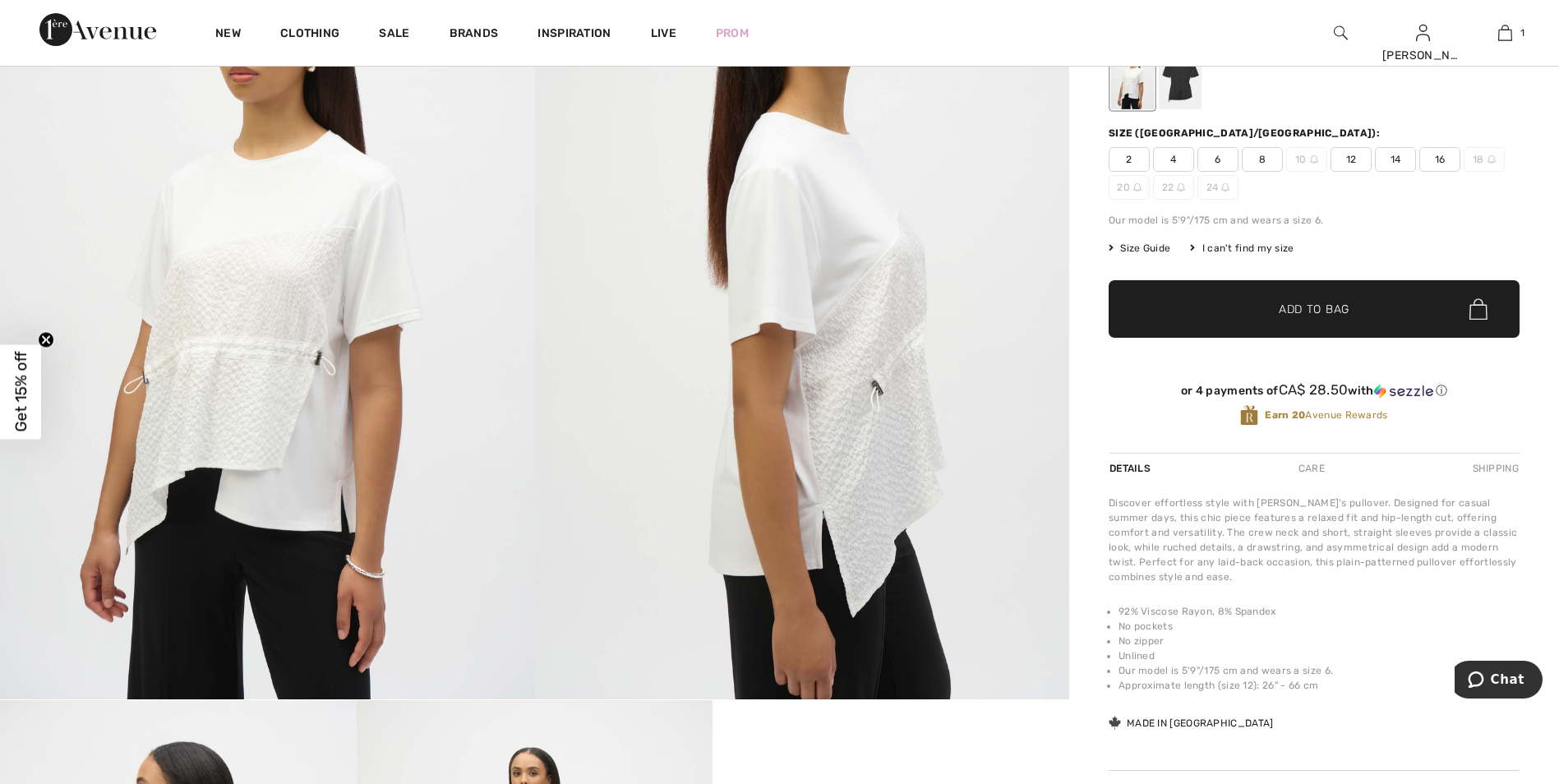
scroll to position [82, 0]
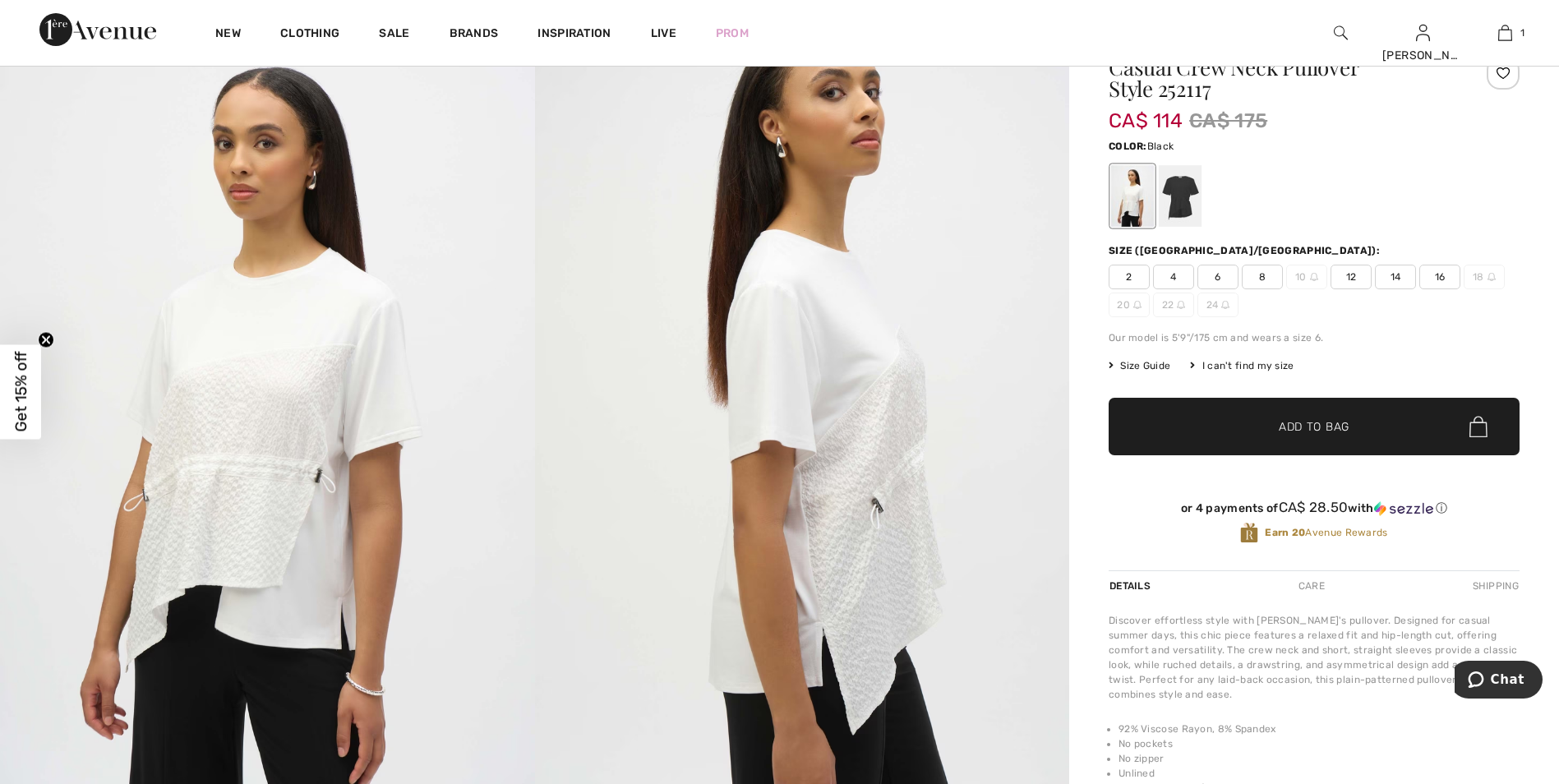
click at [1185, 202] on div at bounding box center [1181, 196] width 43 height 62
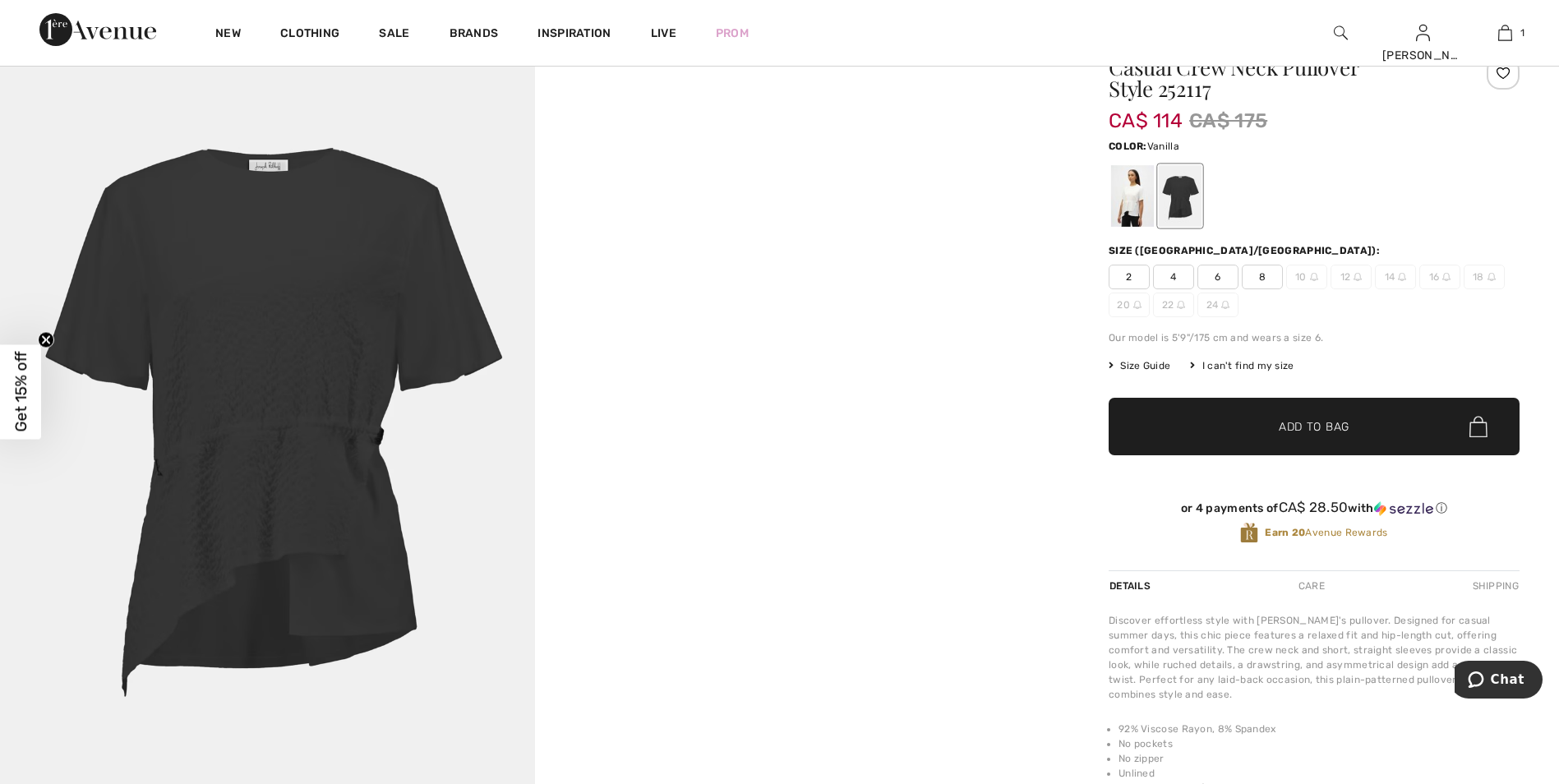
click at [1137, 201] on div at bounding box center [1133, 196] width 43 height 62
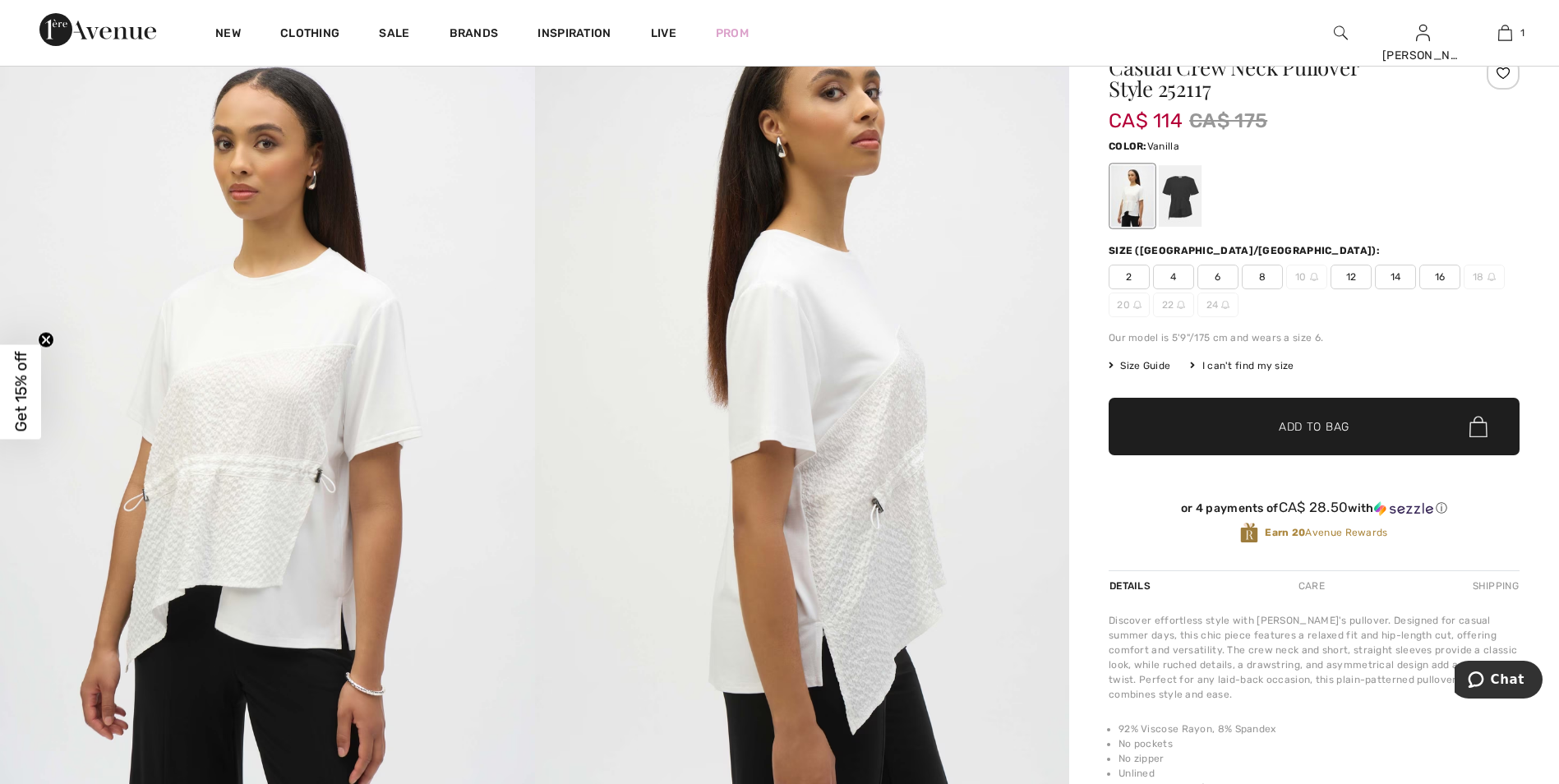
click at [1290, 427] on span "Add to Bag" at bounding box center [1315, 427] width 71 height 18
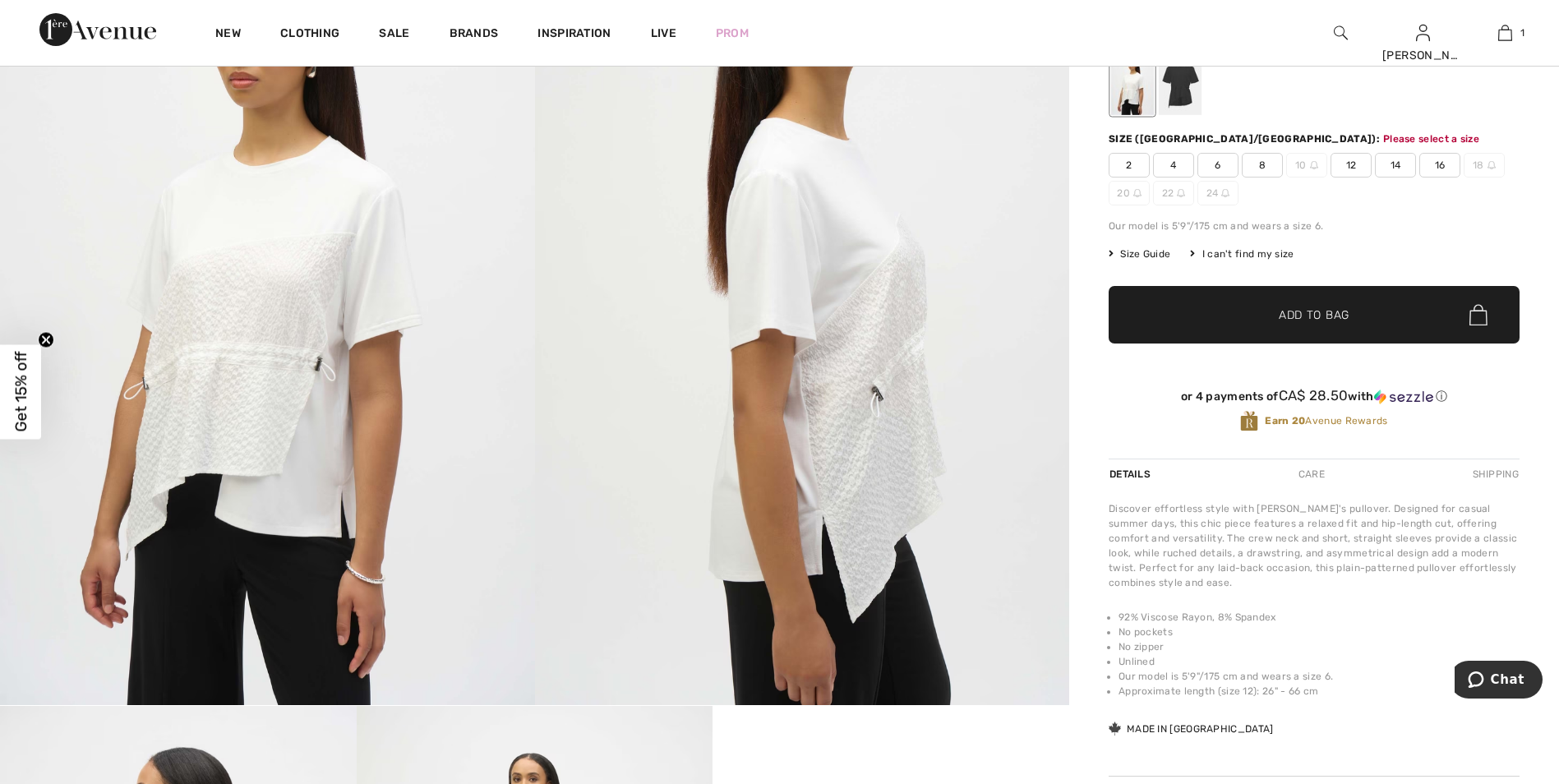
click at [1255, 165] on span "8" at bounding box center [1263, 165] width 41 height 24
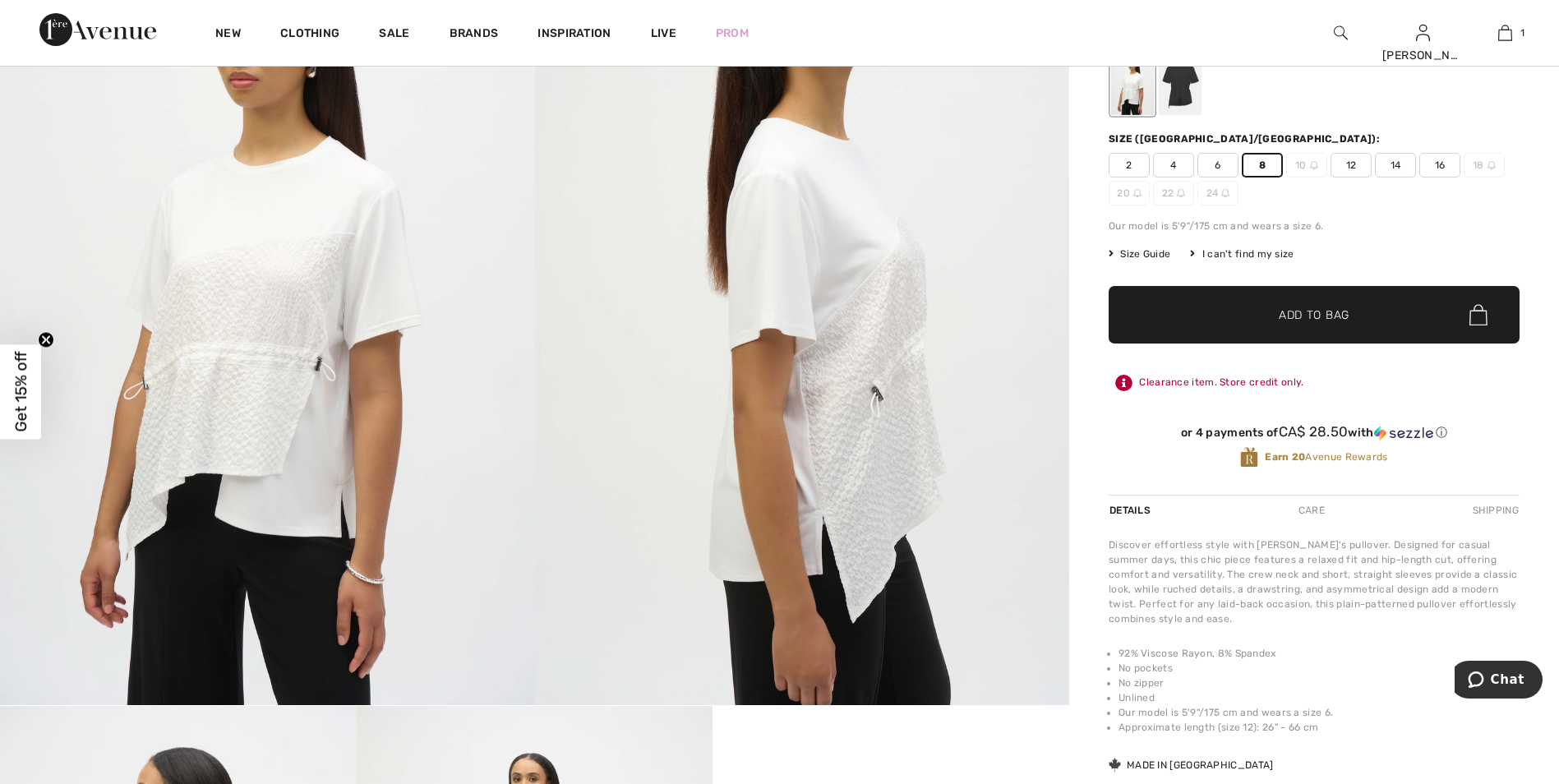
click at [1300, 318] on span "Add to Bag" at bounding box center [1315, 316] width 71 height 18
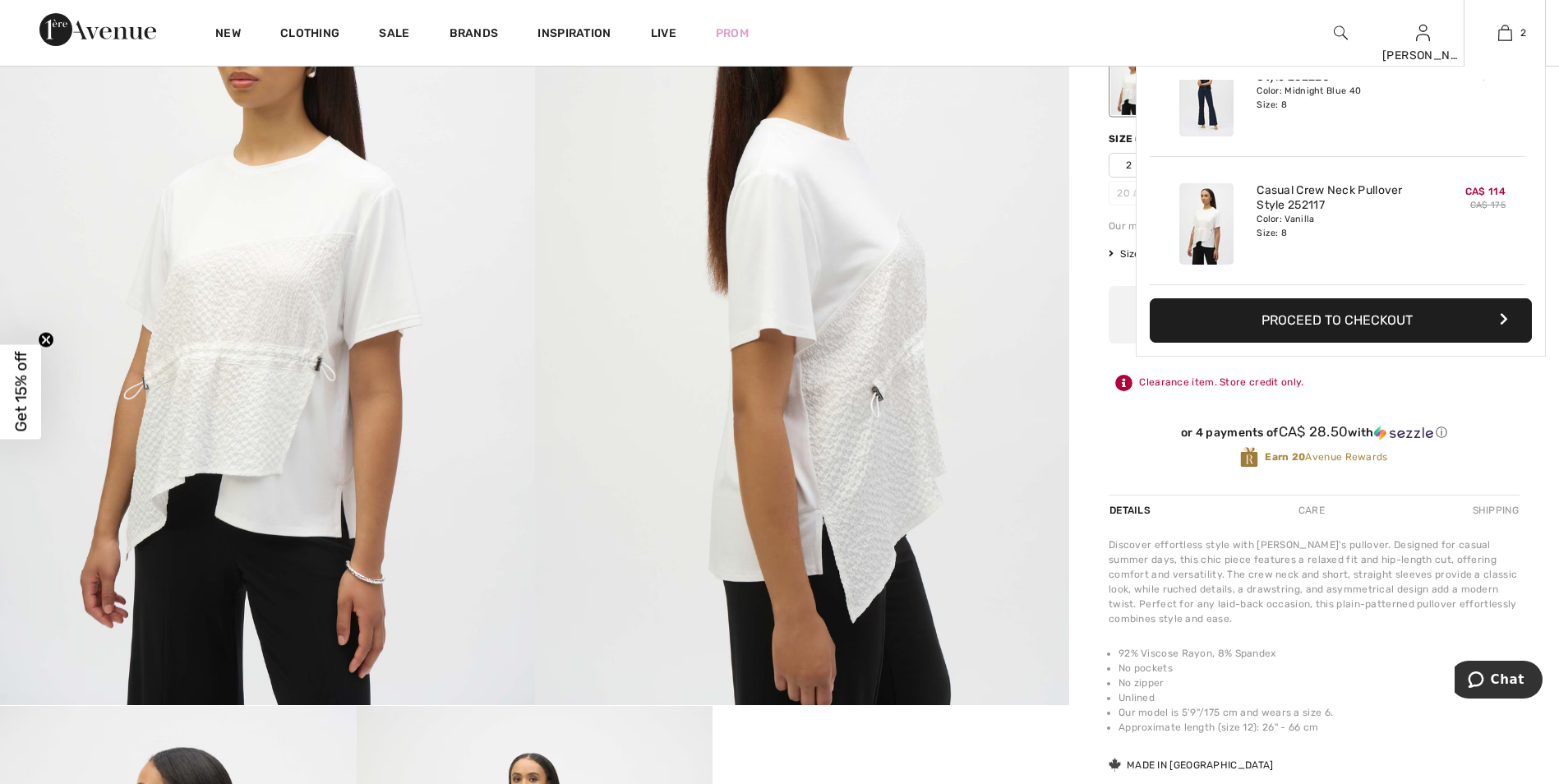
scroll to position [0, 0]
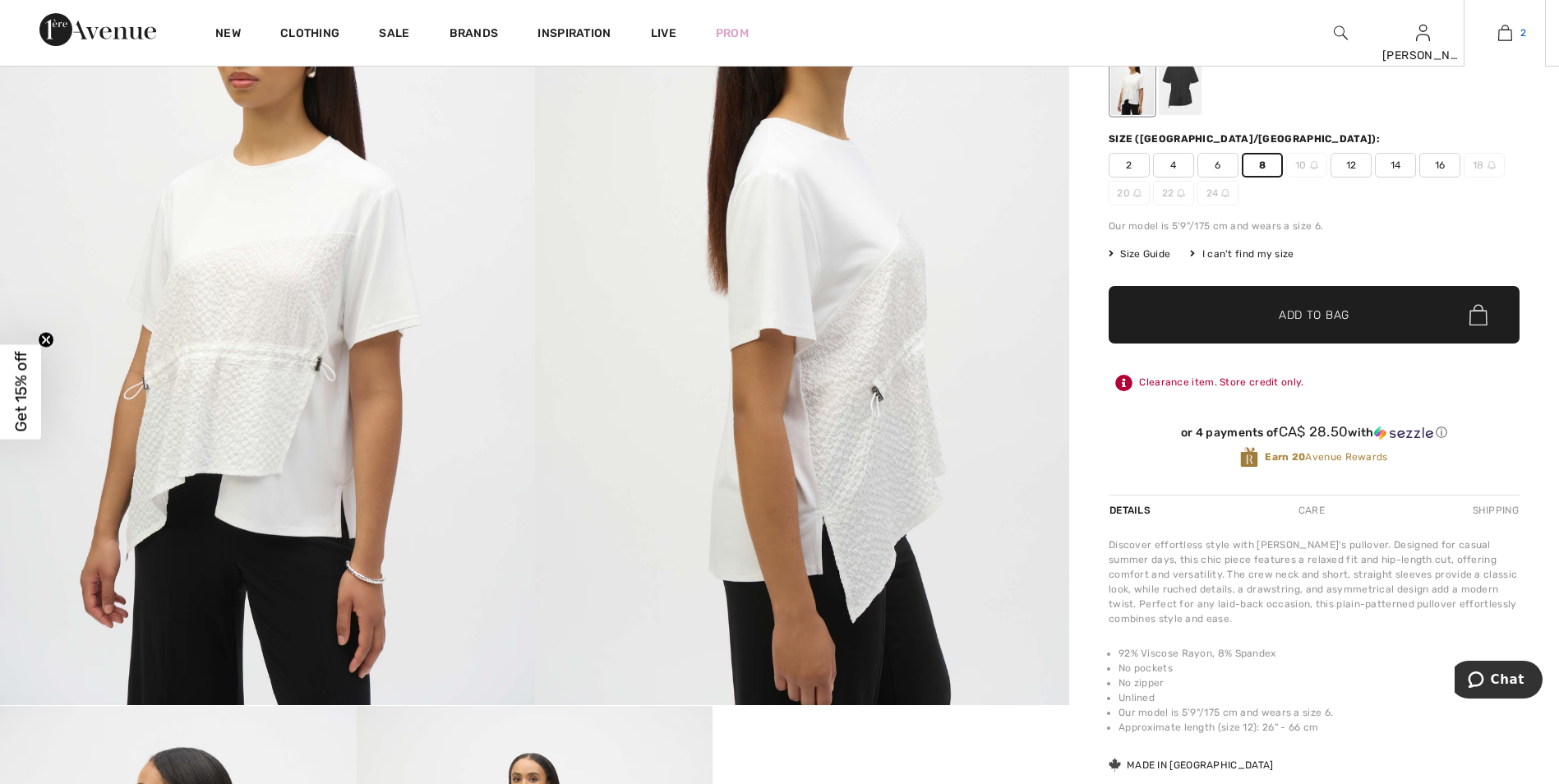
click at [1508, 31] on img at bounding box center [1505, 32] width 14 height 20
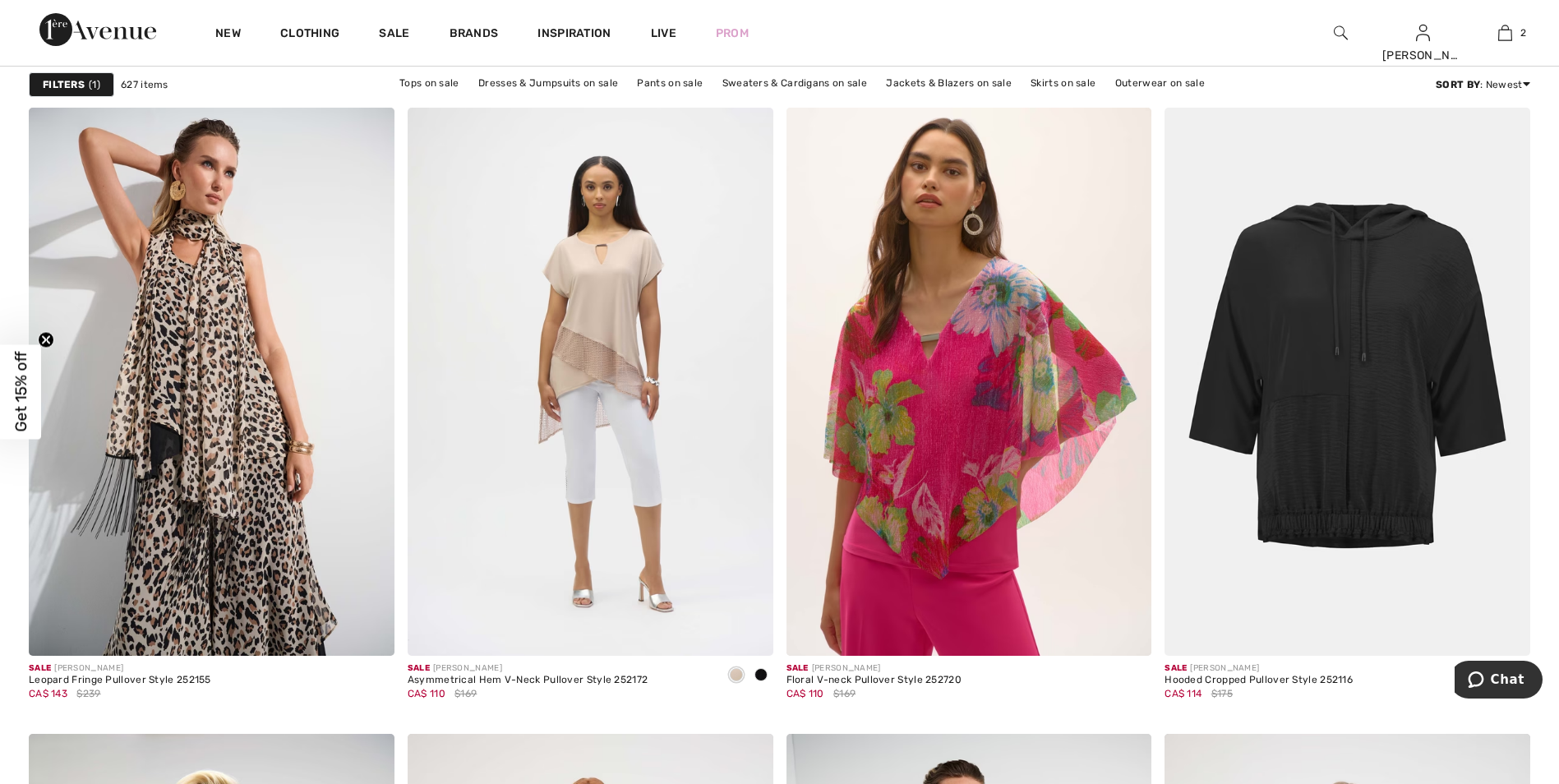
scroll to position [2958, 0]
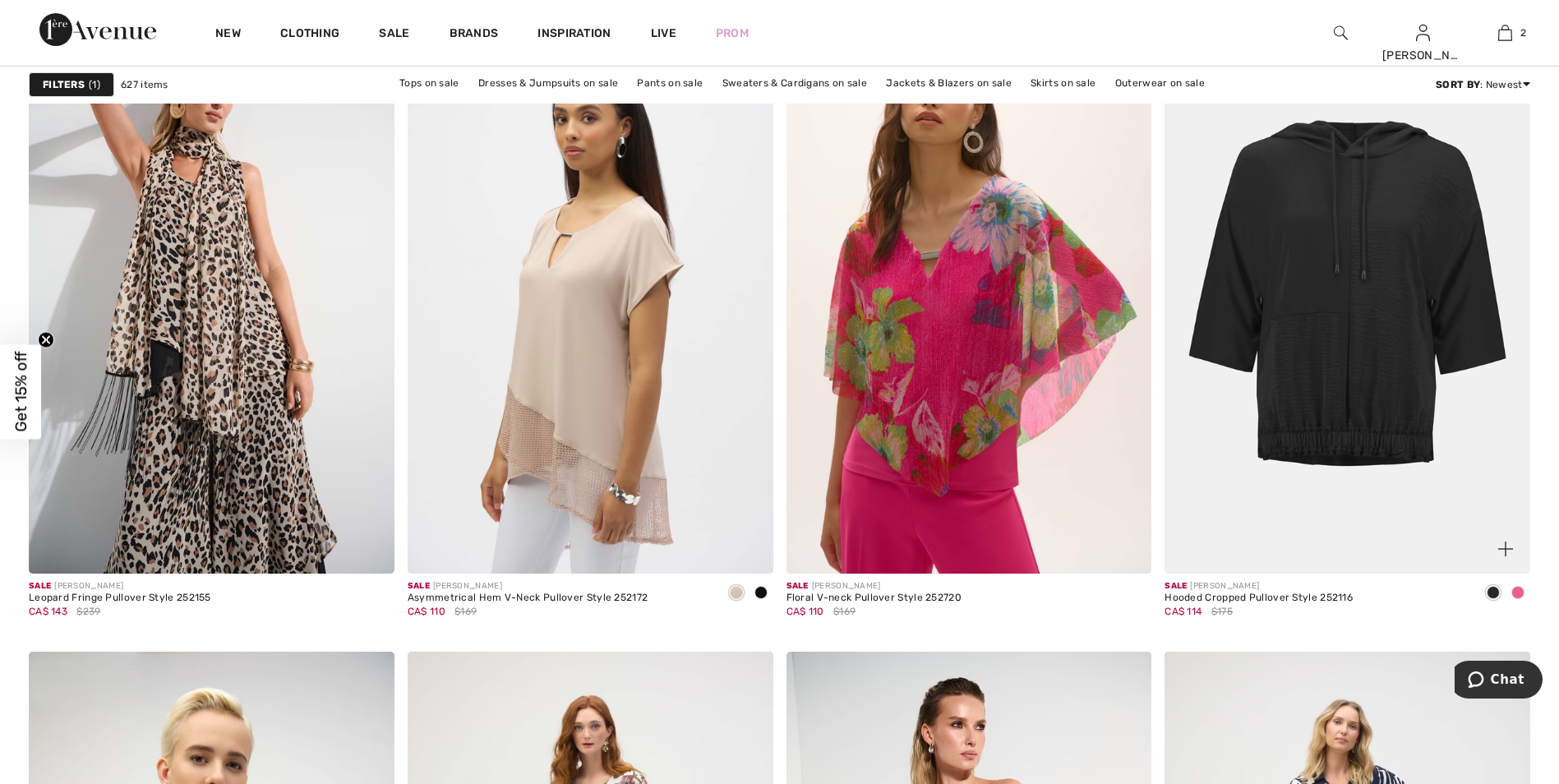
click at [1354, 385] on img at bounding box center [1347, 299] width 366 height 548
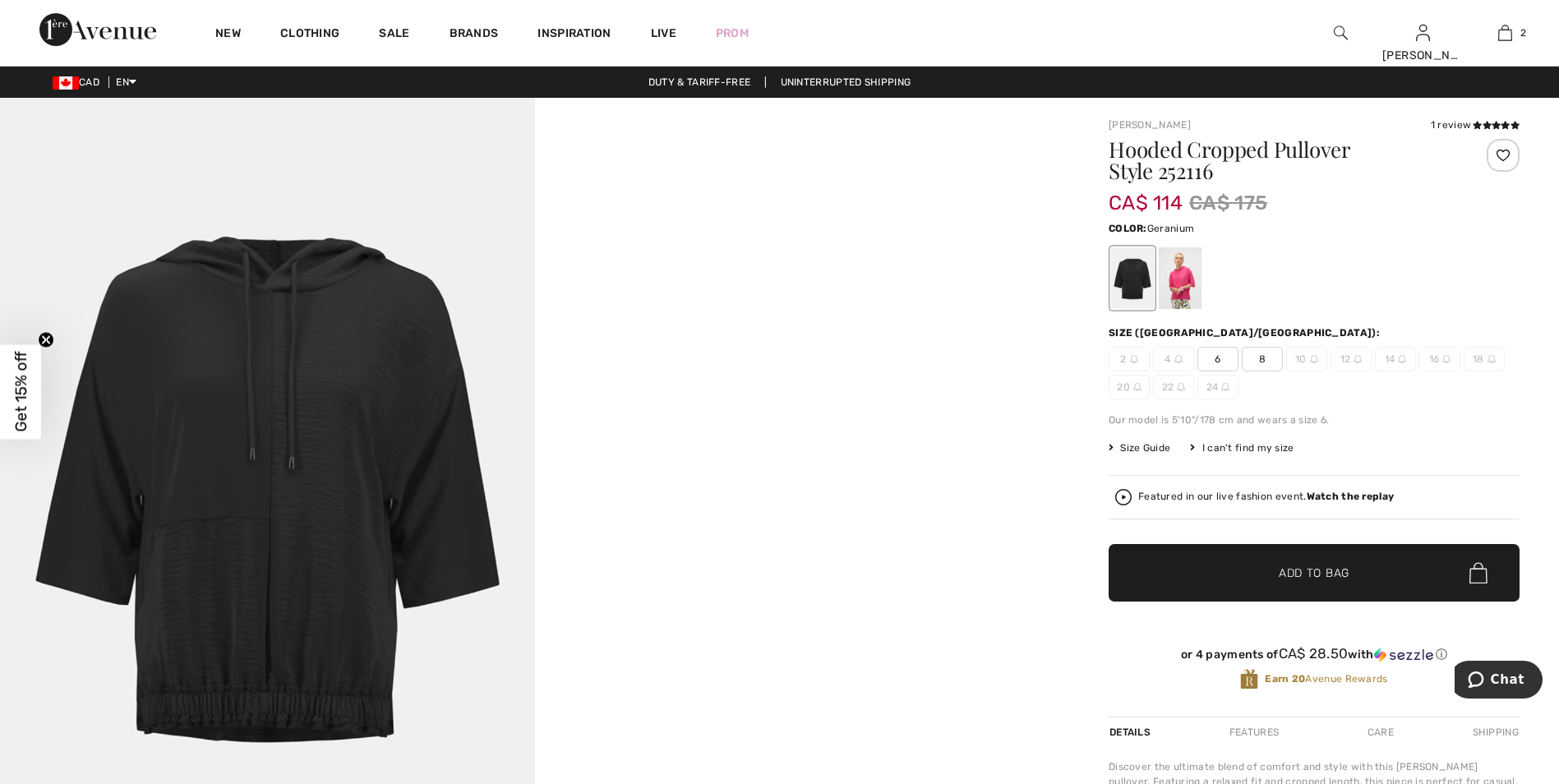
click at [1182, 287] on div at bounding box center [1181, 277] width 43 height 62
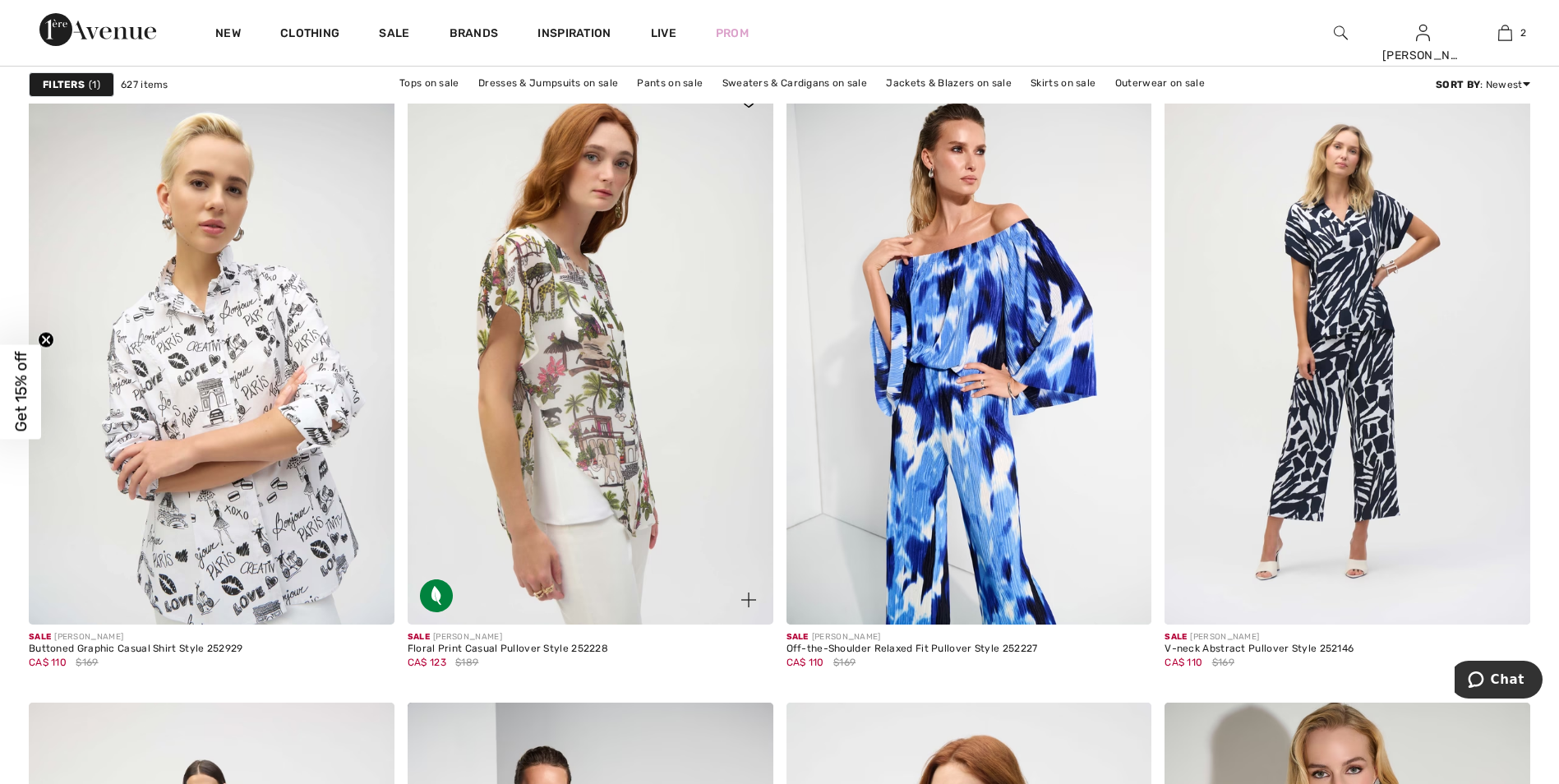
click at [649, 470] on img at bounding box center [590, 350] width 366 height 548
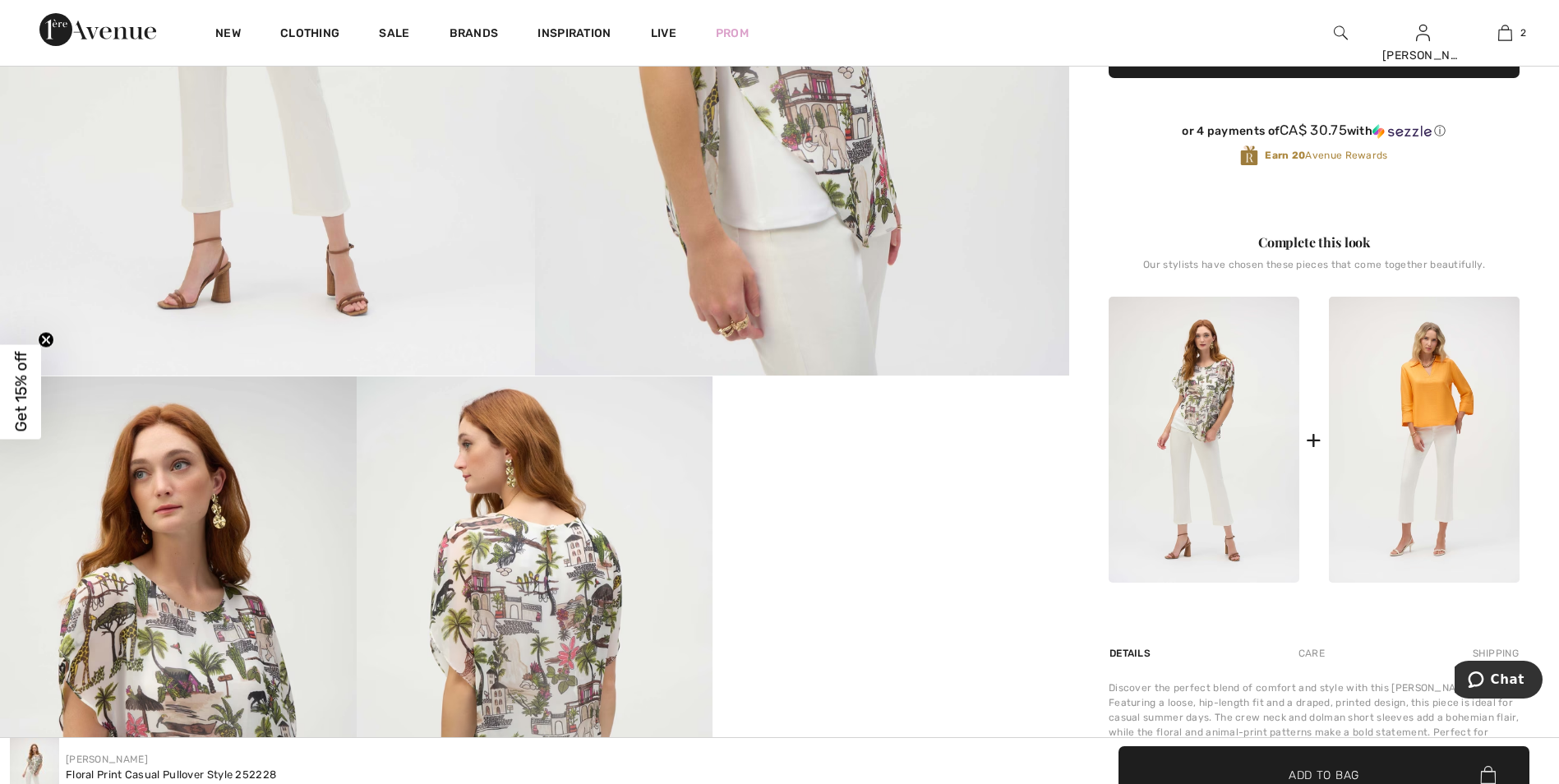
scroll to position [493, 0]
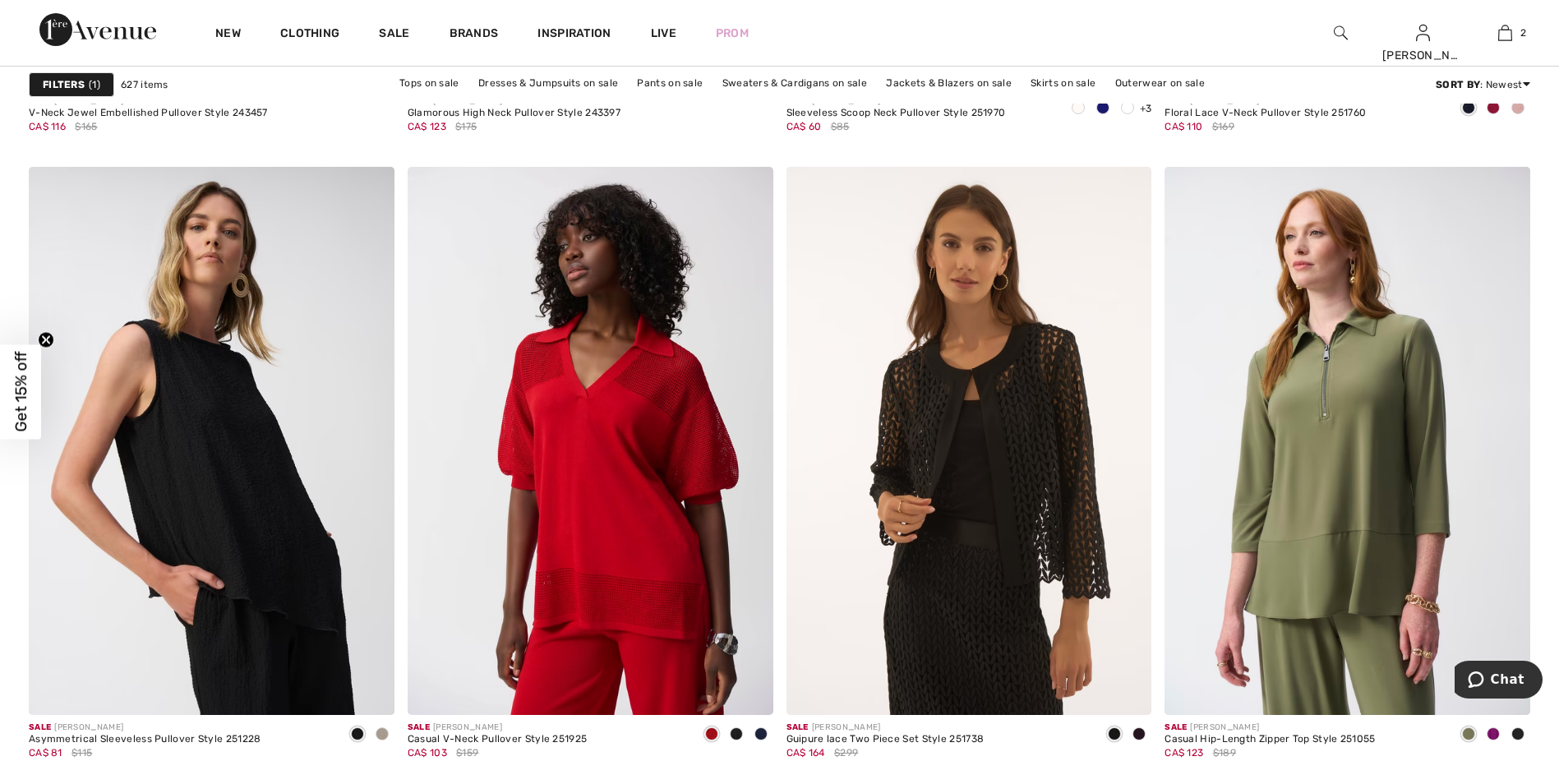
scroll to position [8381, 0]
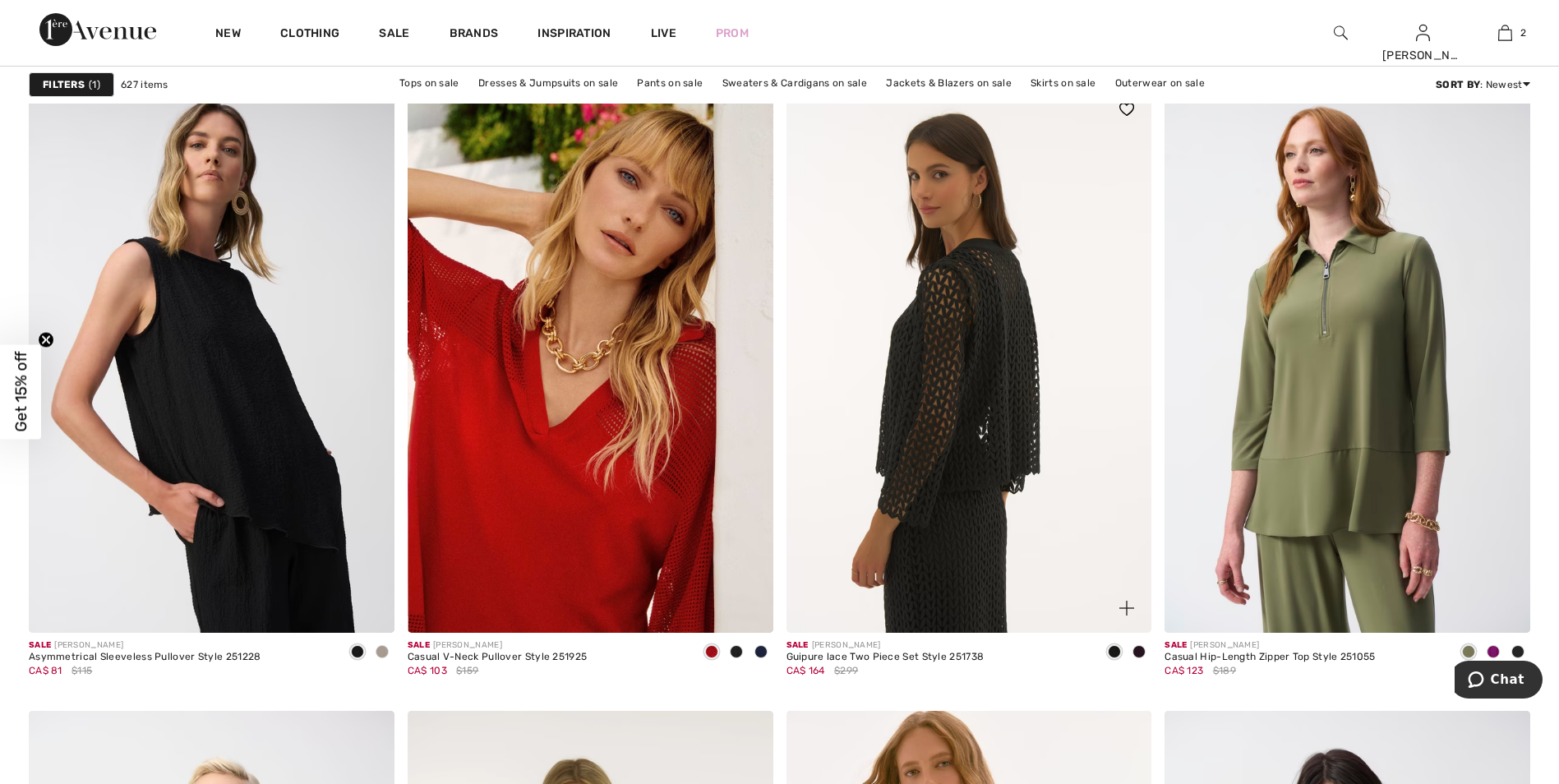
click at [976, 504] on img at bounding box center [969, 358] width 366 height 548
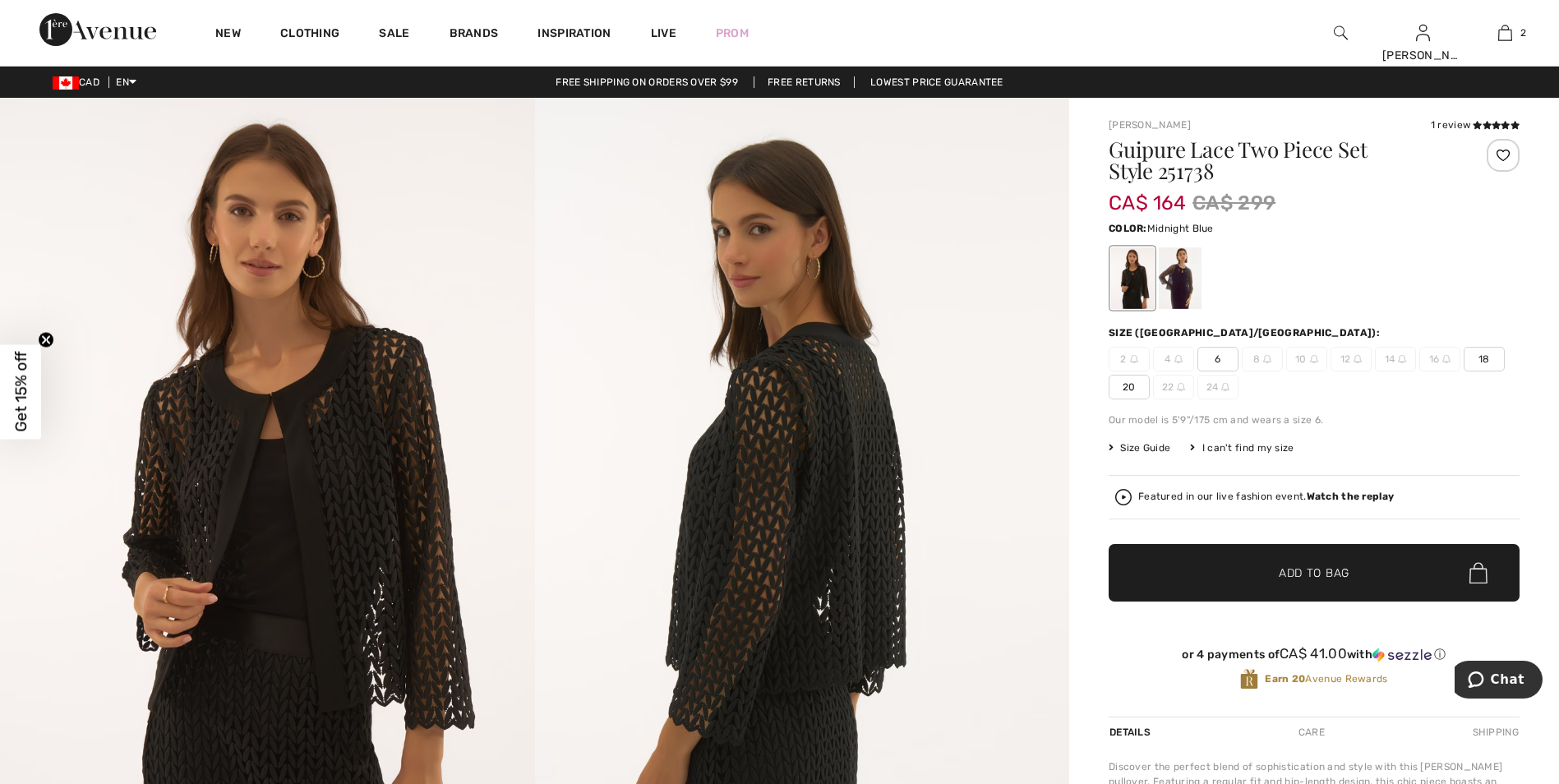
click at [1173, 277] on div at bounding box center [1181, 277] width 43 height 62
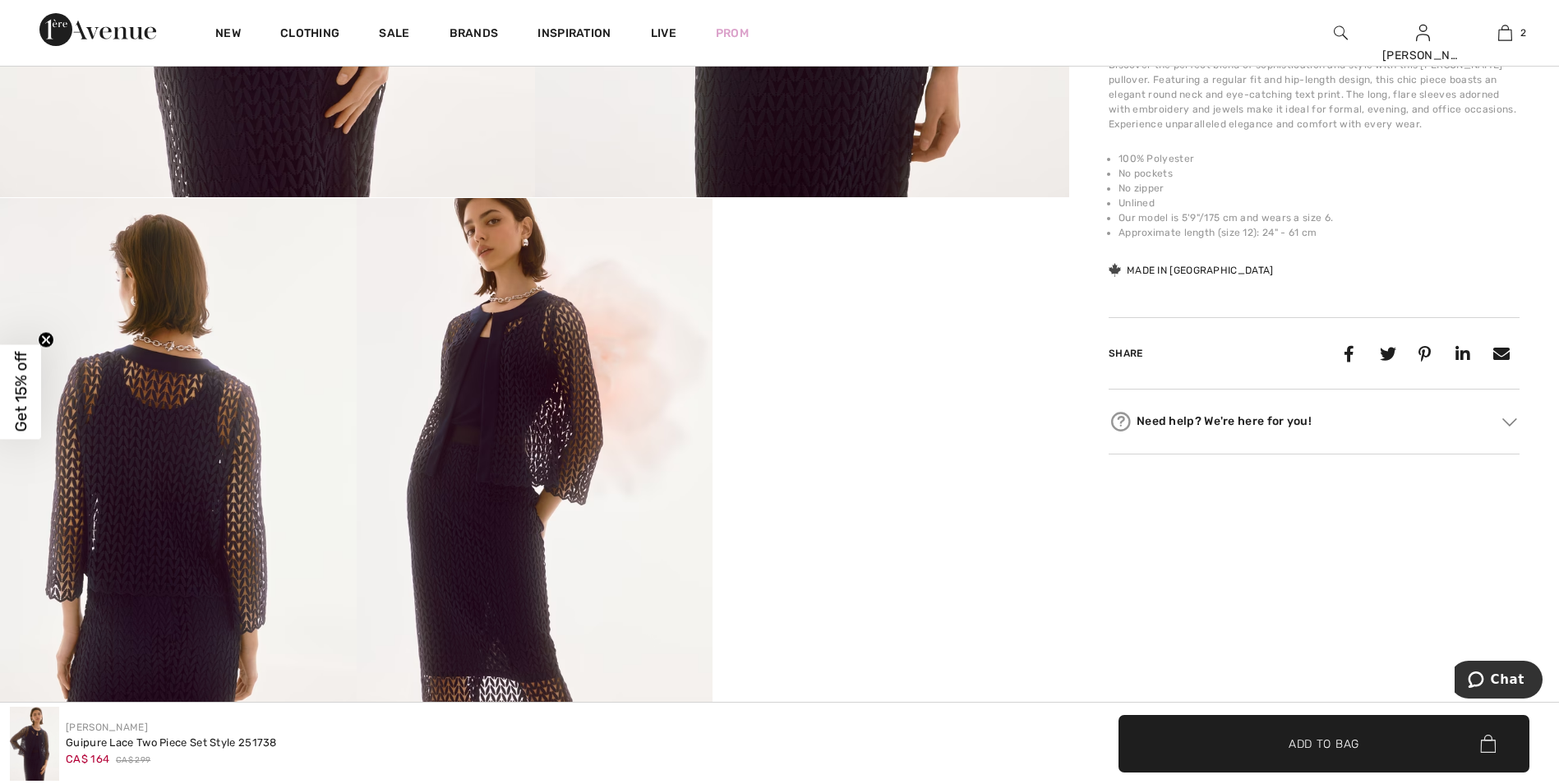
scroll to position [740, 0]
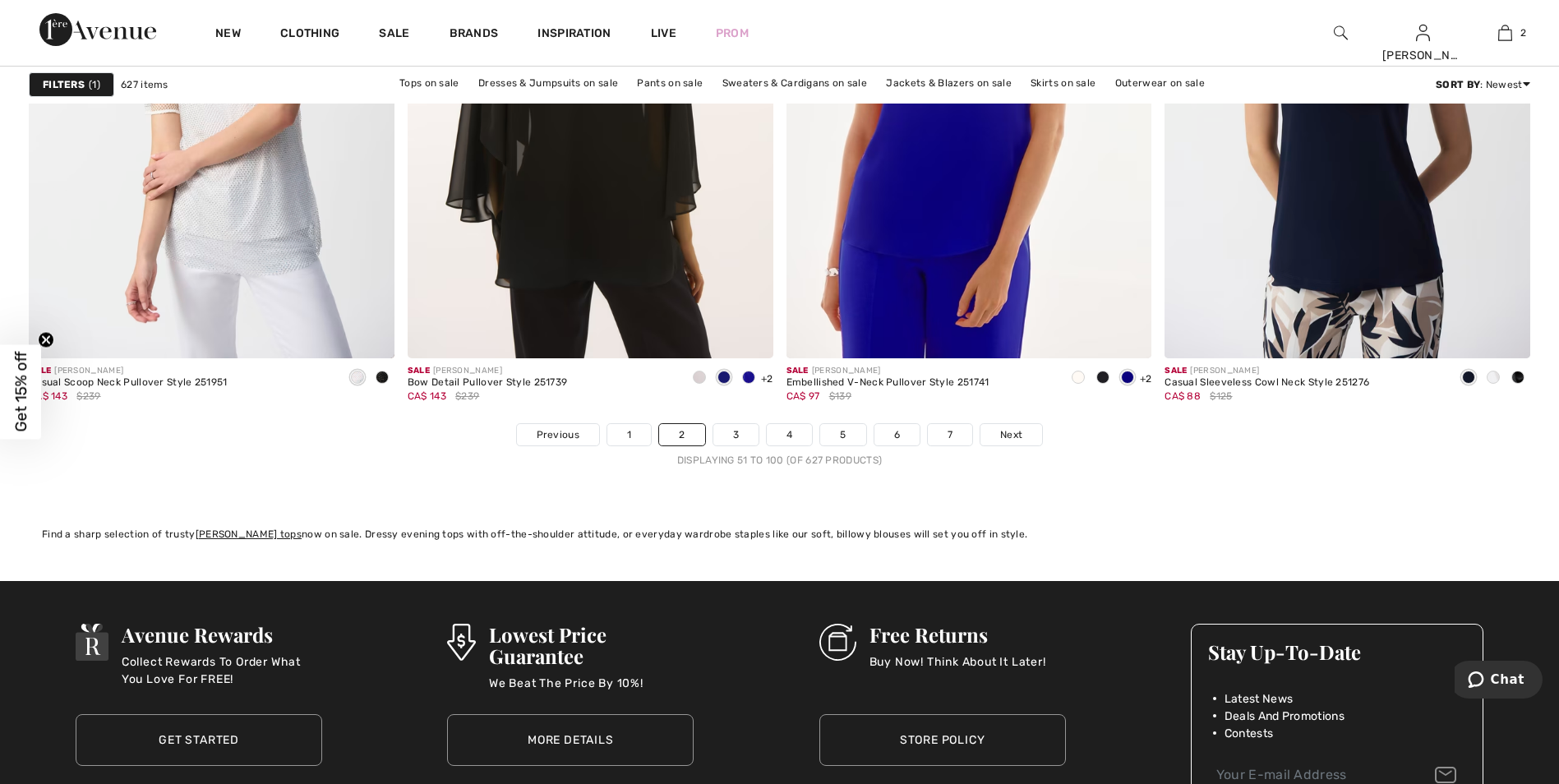
scroll to position [9285, 0]
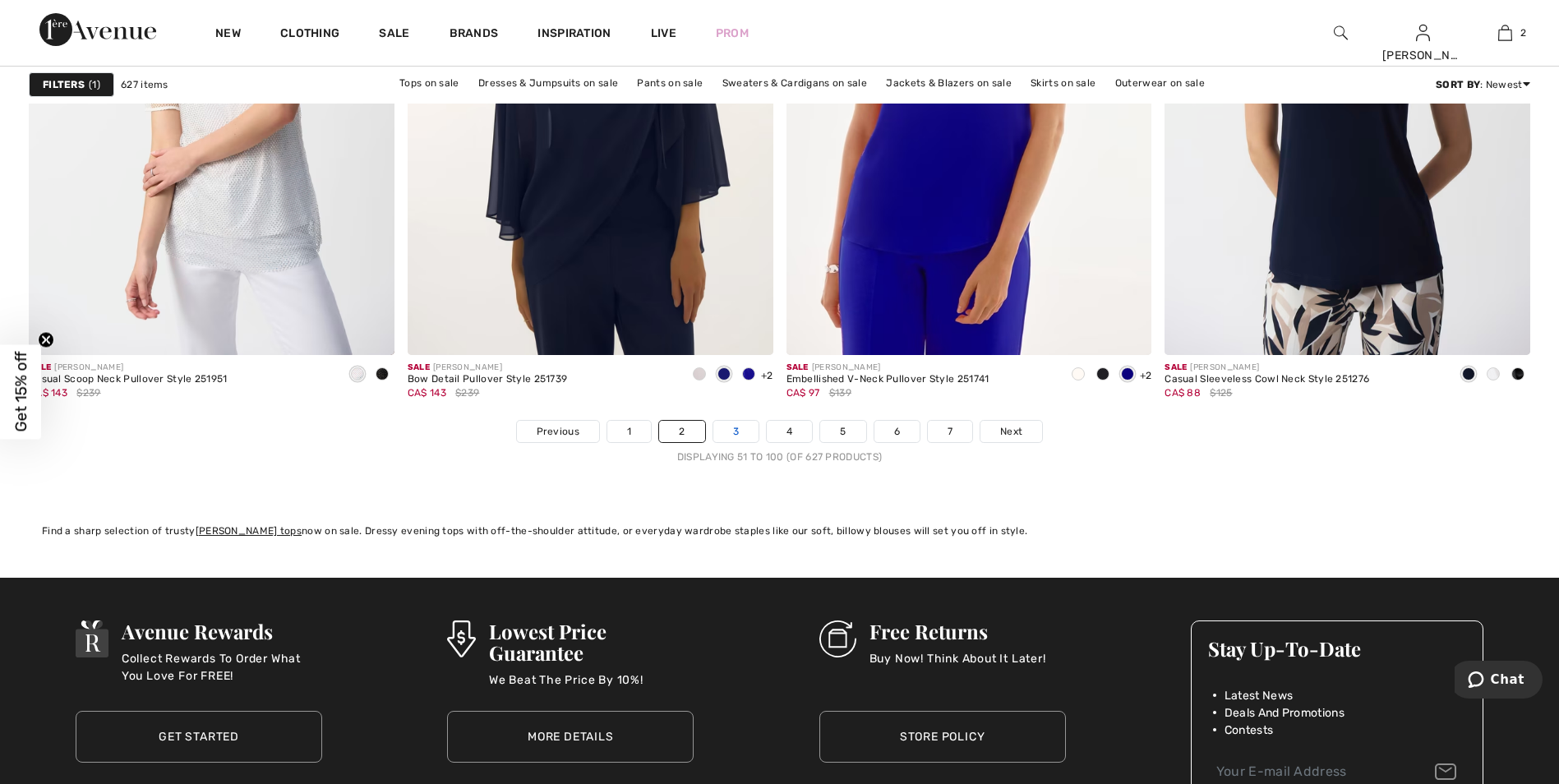
click at [735, 430] on link "3" at bounding box center [736, 431] width 45 height 22
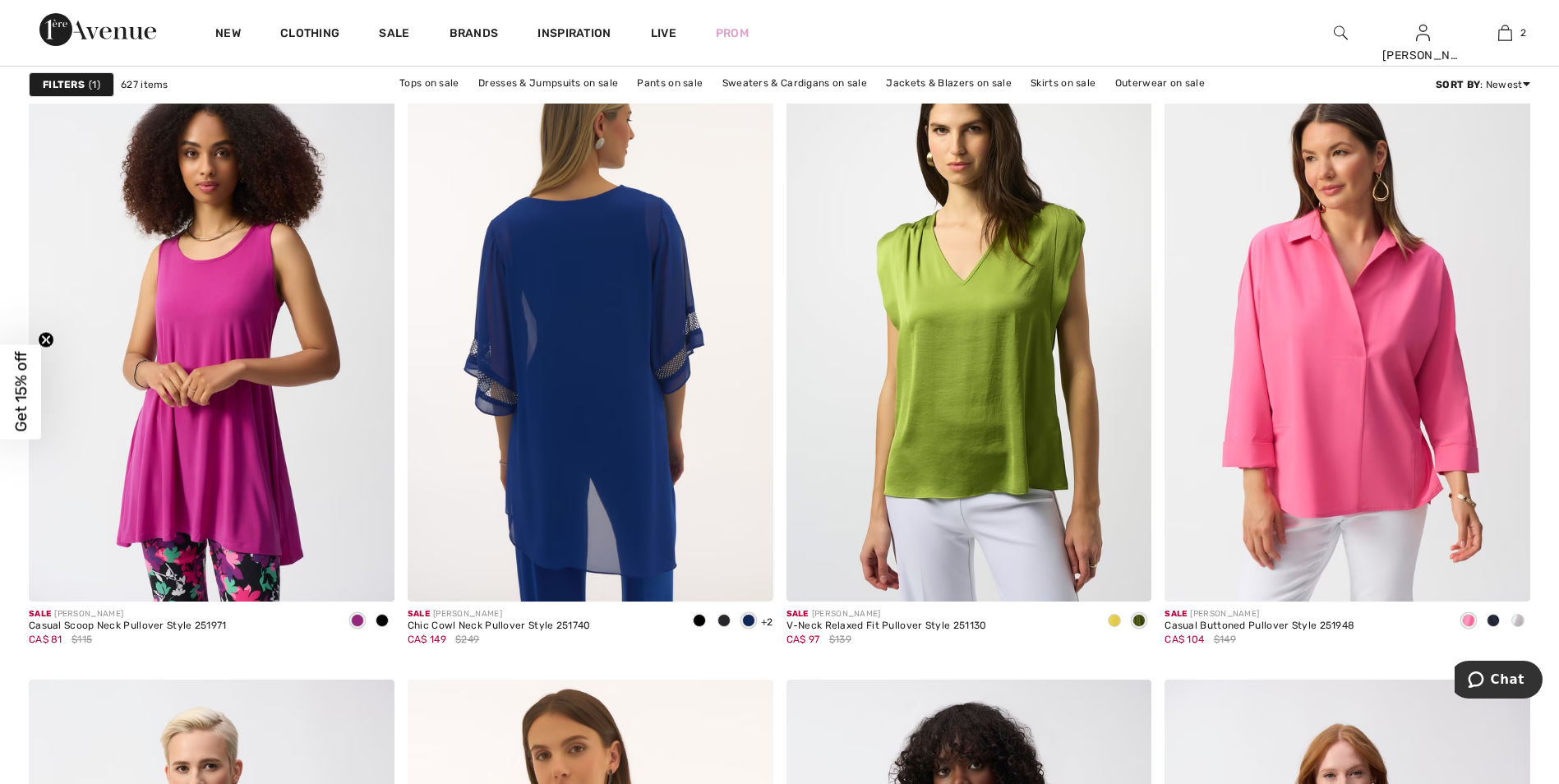
scroll to position [1479, 0]
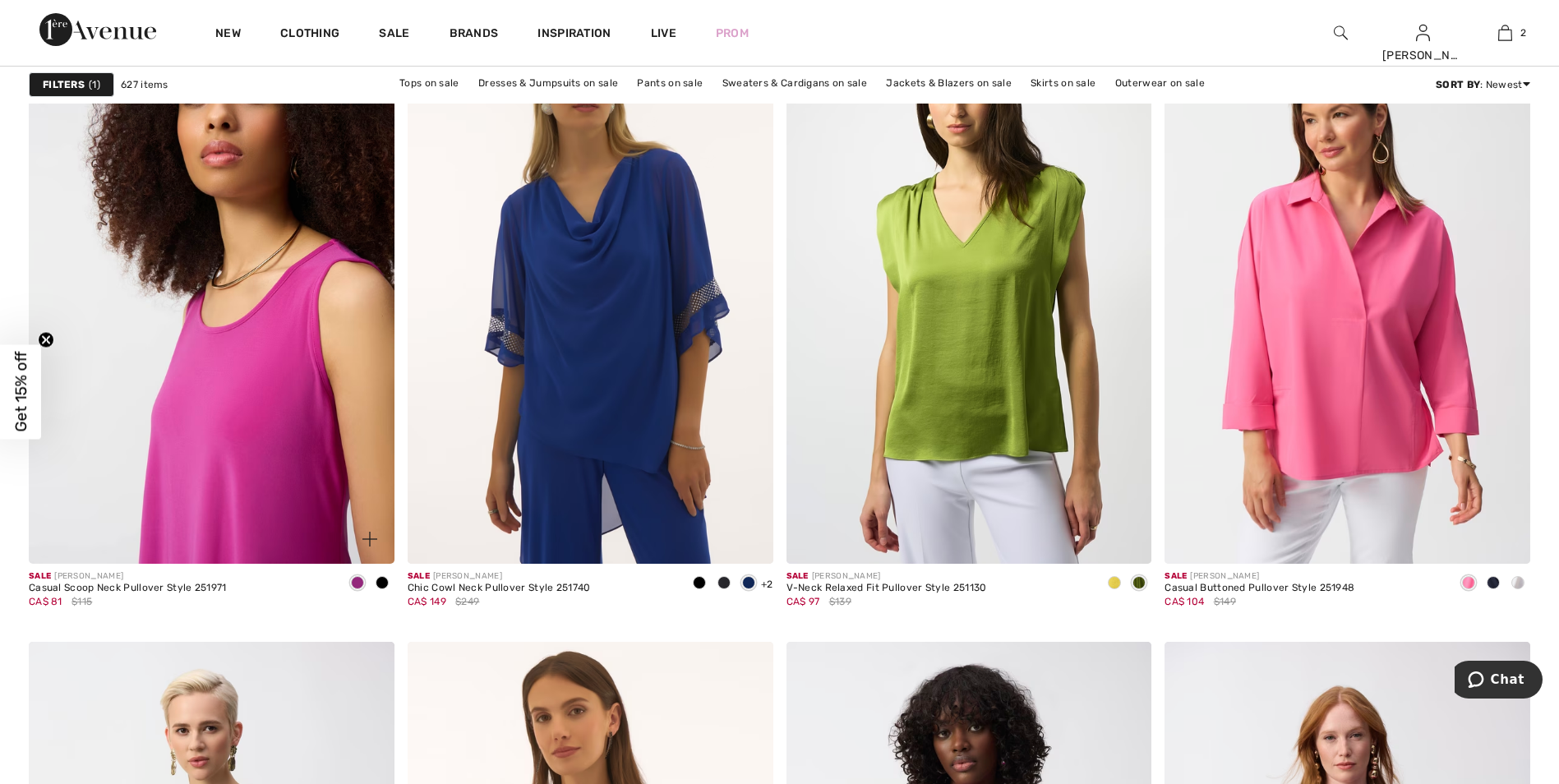
click at [270, 454] on img at bounding box center [211, 289] width 366 height 548
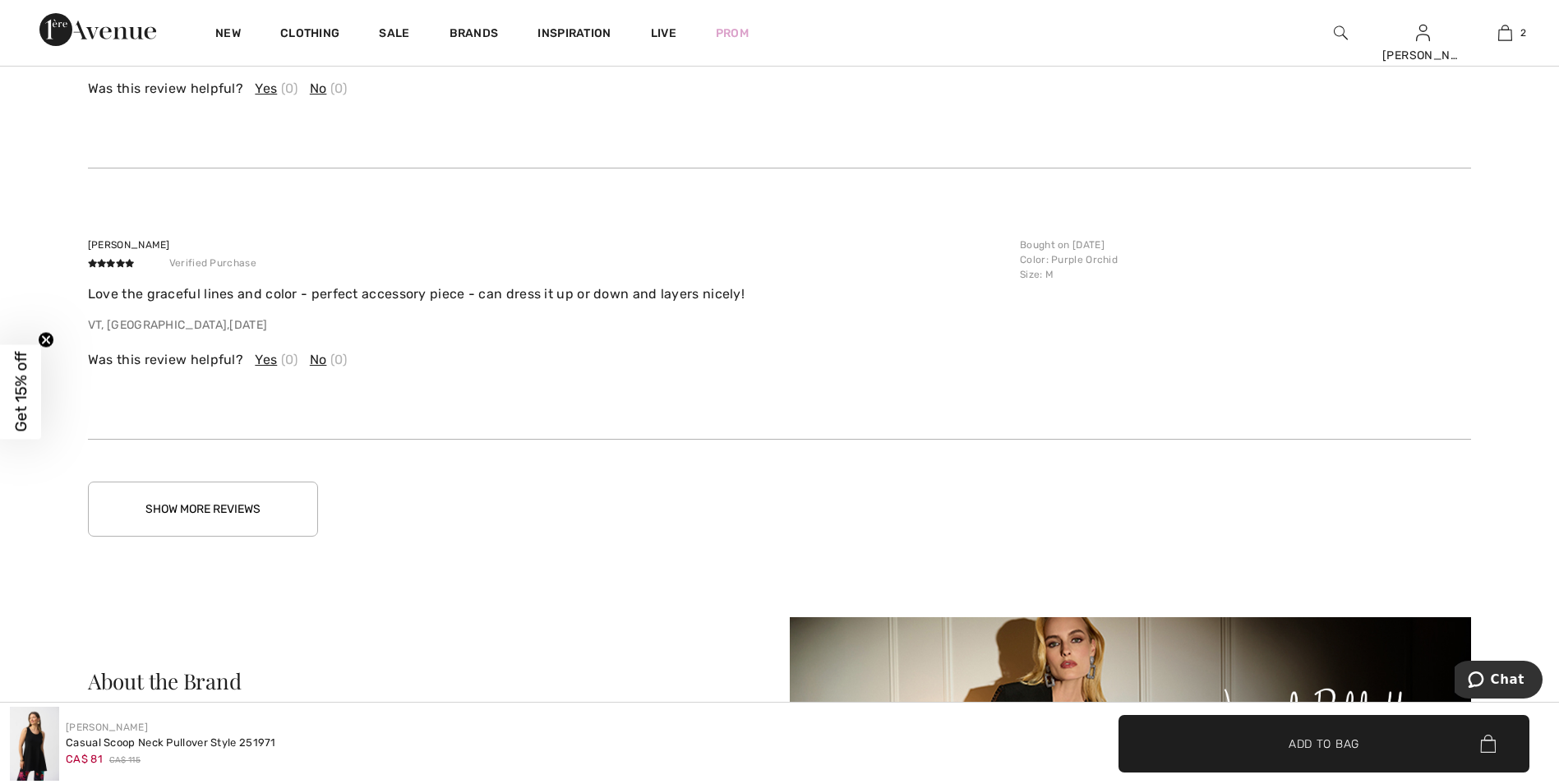
scroll to position [3040, 0]
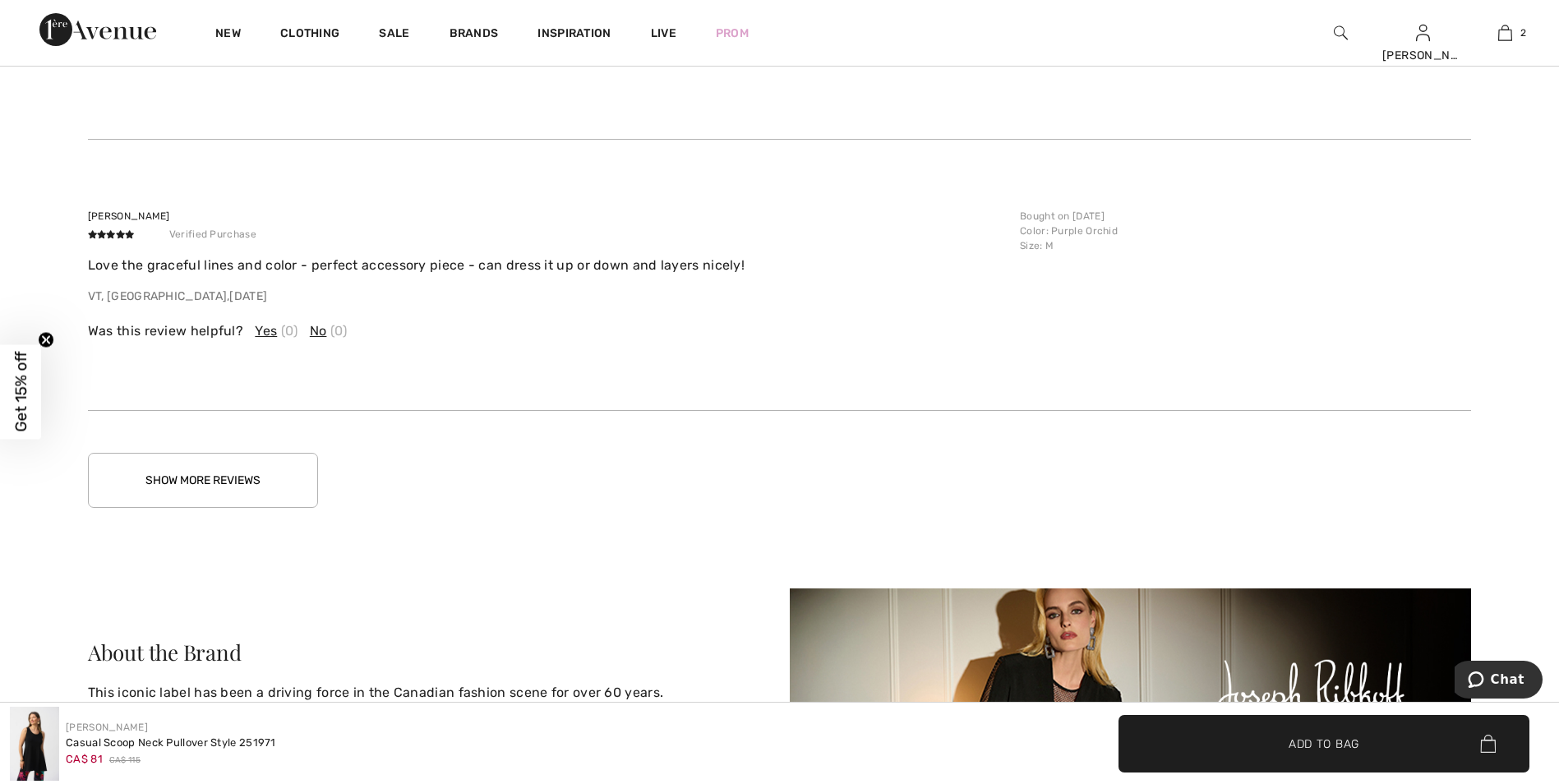
click at [250, 486] on button "Show More Reviews" at bounding box center [203, 480] width 230 height 55
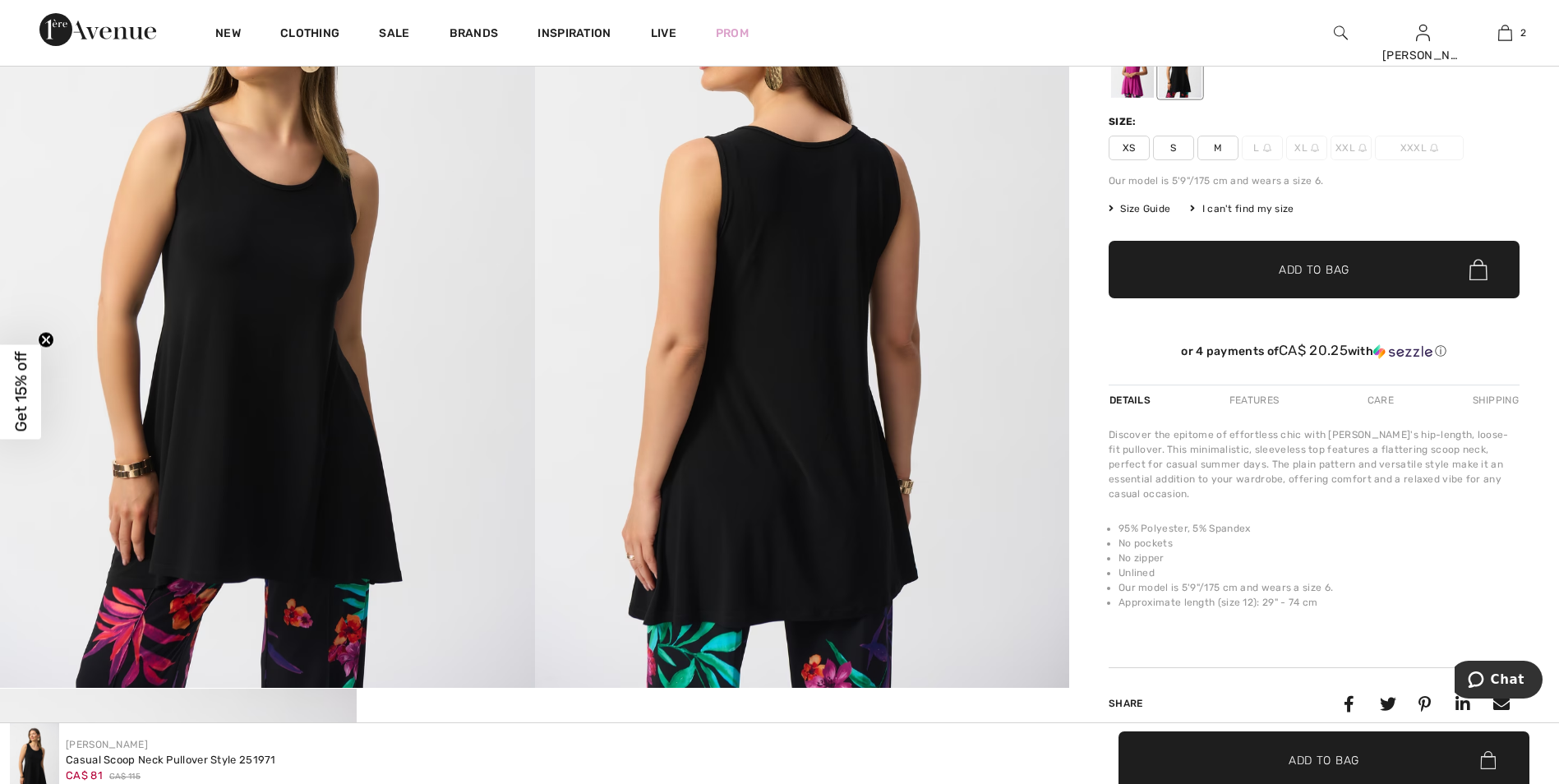
scroll to position [165, 0]
